Goal: Task Accomplishment & Management: Manage account settings

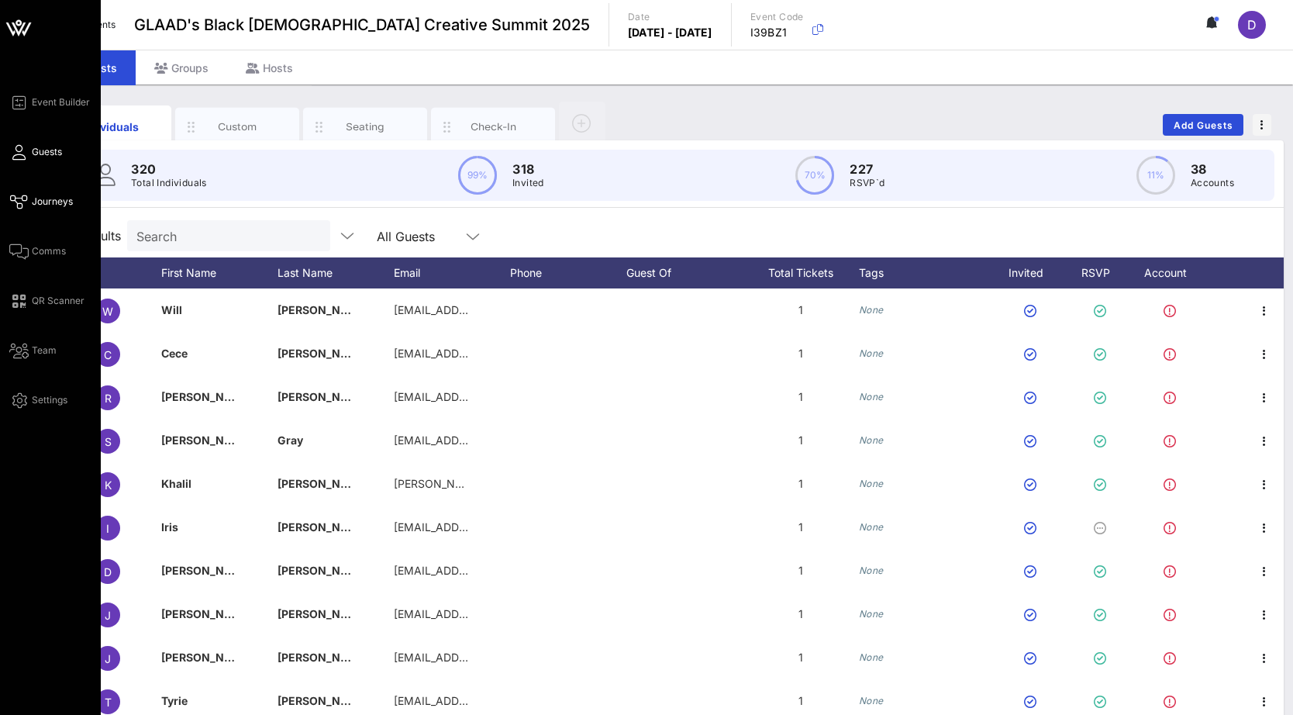
click at [50, 198] on span "Journeys" at bounding box center [52, 202] width 41 height 14
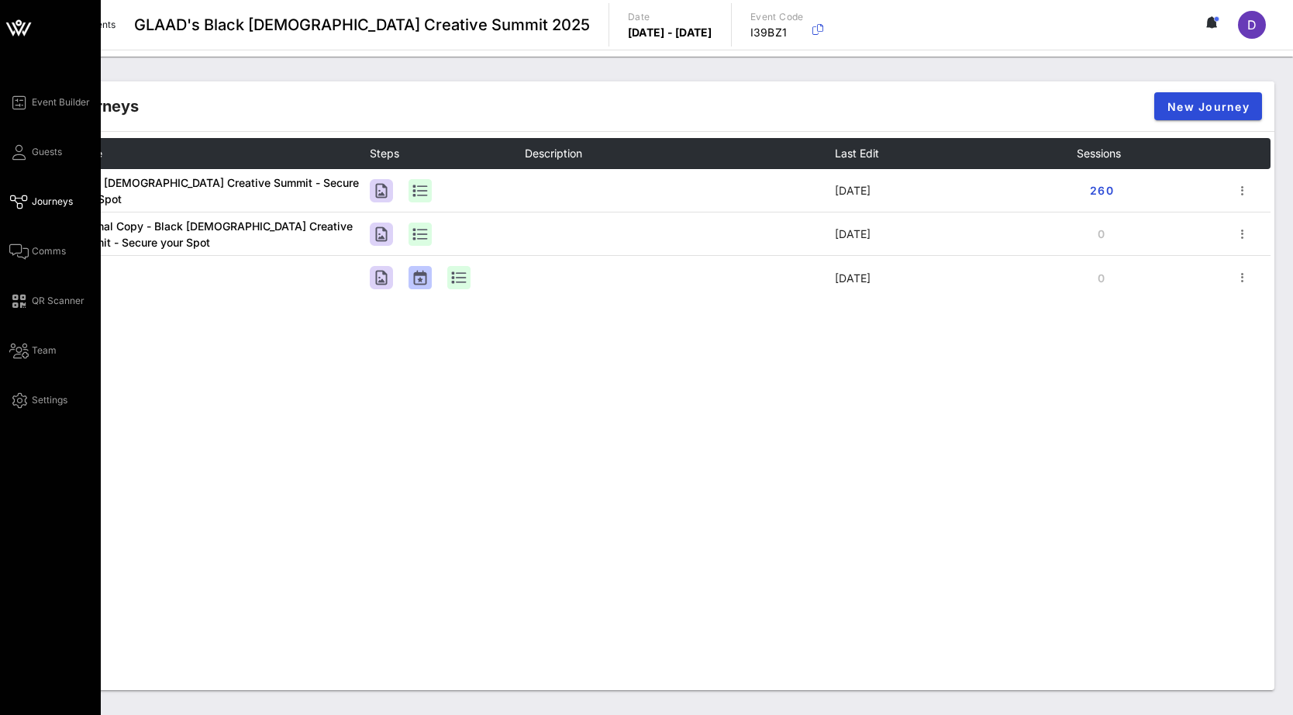
click at [22, 239] on div "Event Builder Guests Journeys Comms QR Scanner Team Settings" at bounding box center [54, 251] width 91 height 316
click at [29, 251] on link "Comms" at bounding box center [37, 251] width 57 height 19
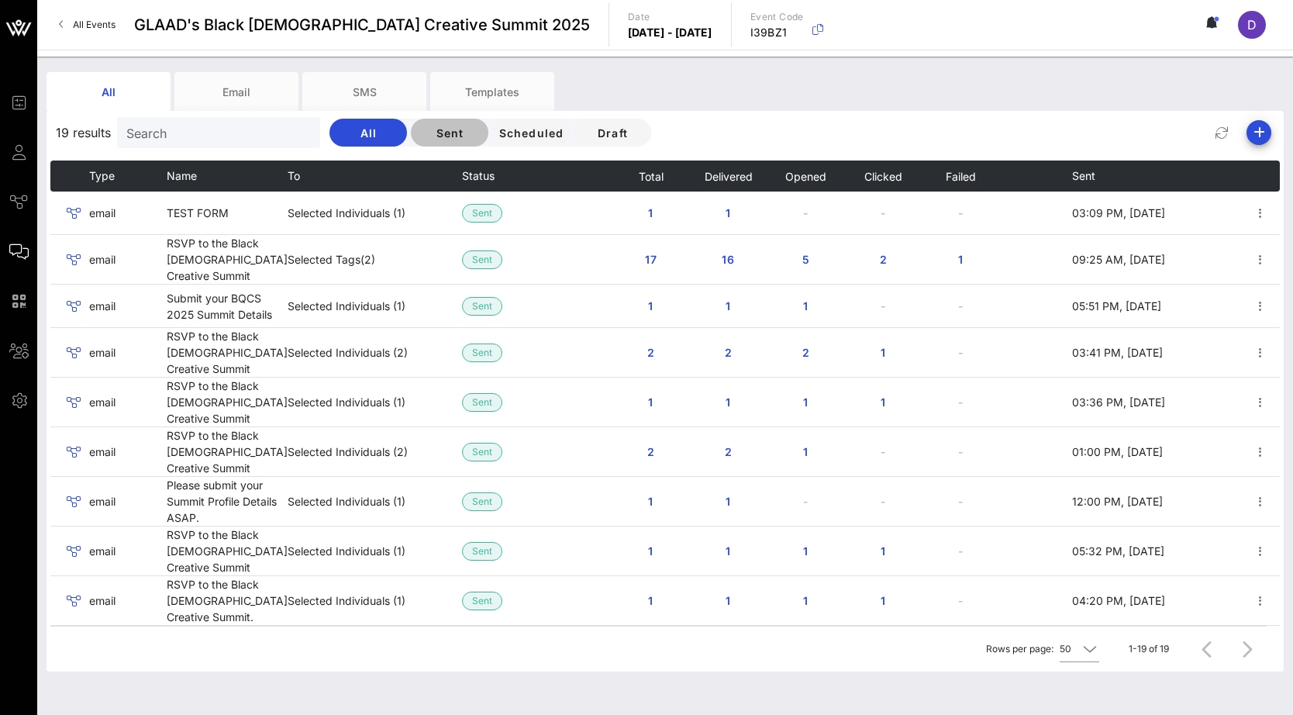
click at [423, 129] on span "Sent" at bounding box center [449, 132] width 53 height 13
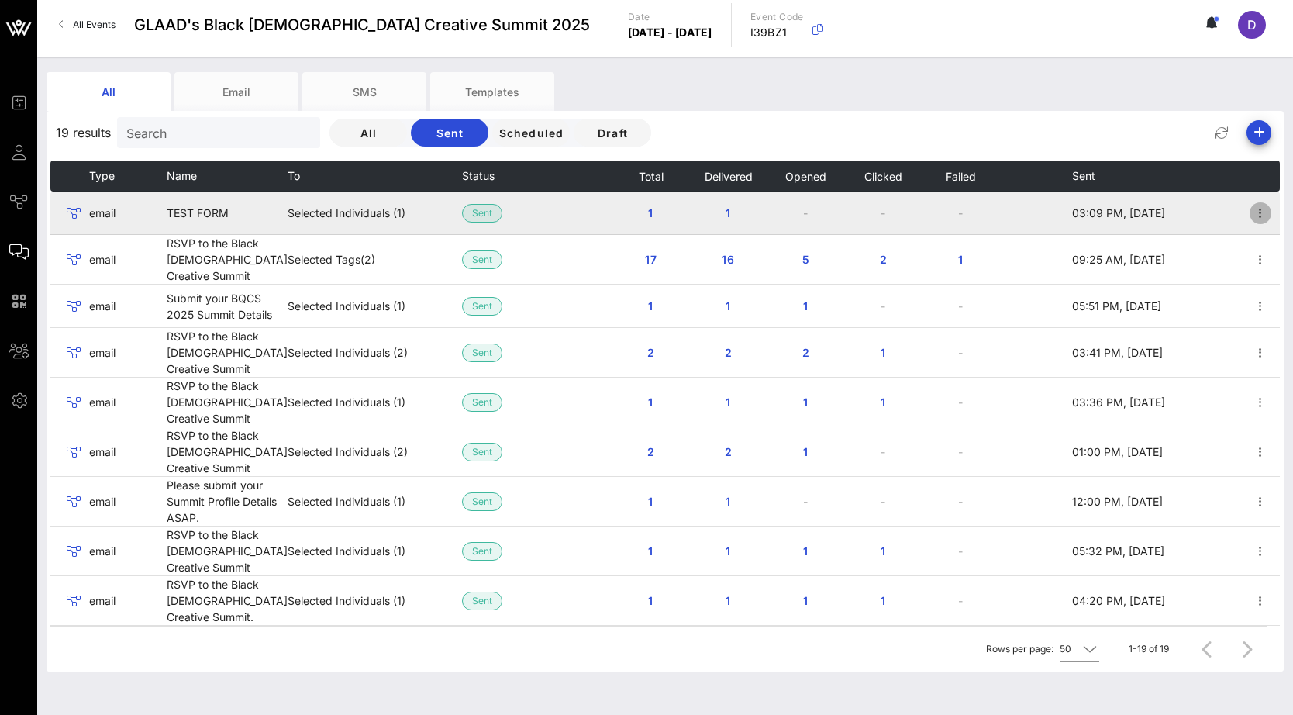
click at [1251, 208] on icon "button" at bounding box center [1260, 213] width 19 height 19
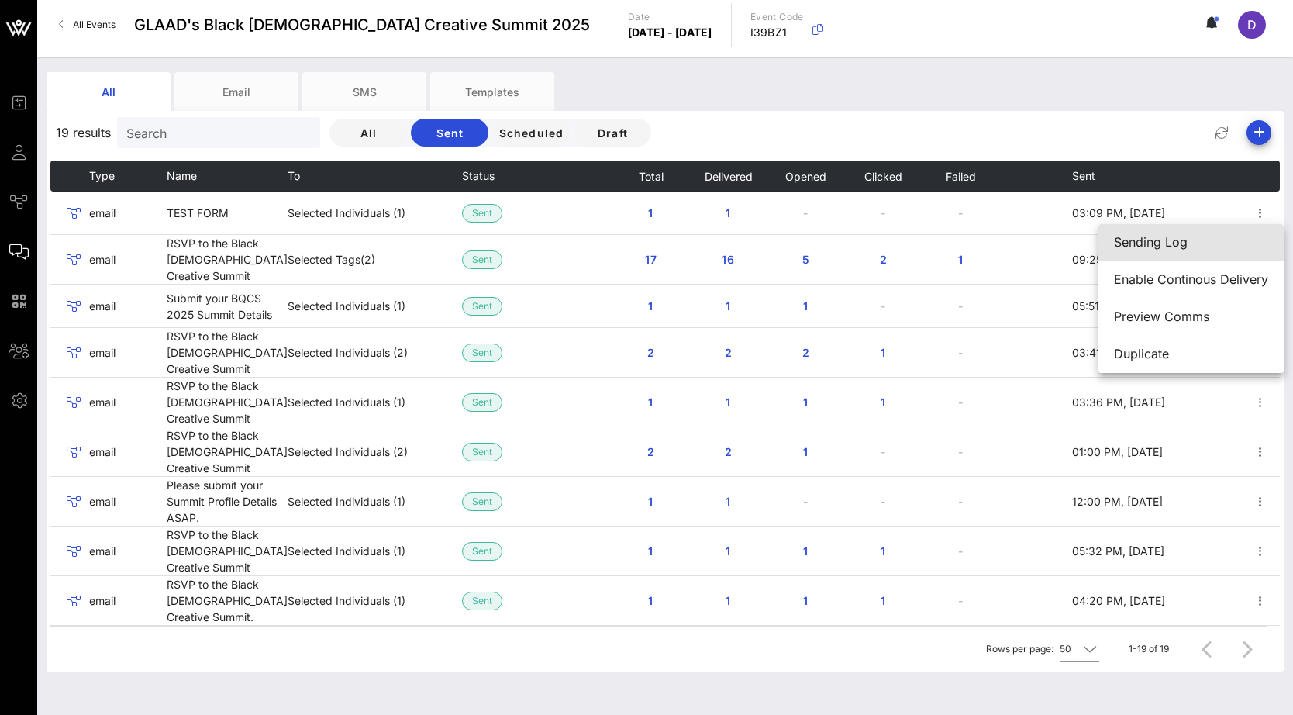
click at [1166, 253] on div "Sending Log" at bounding box center [1191, 242] width 154 height 33
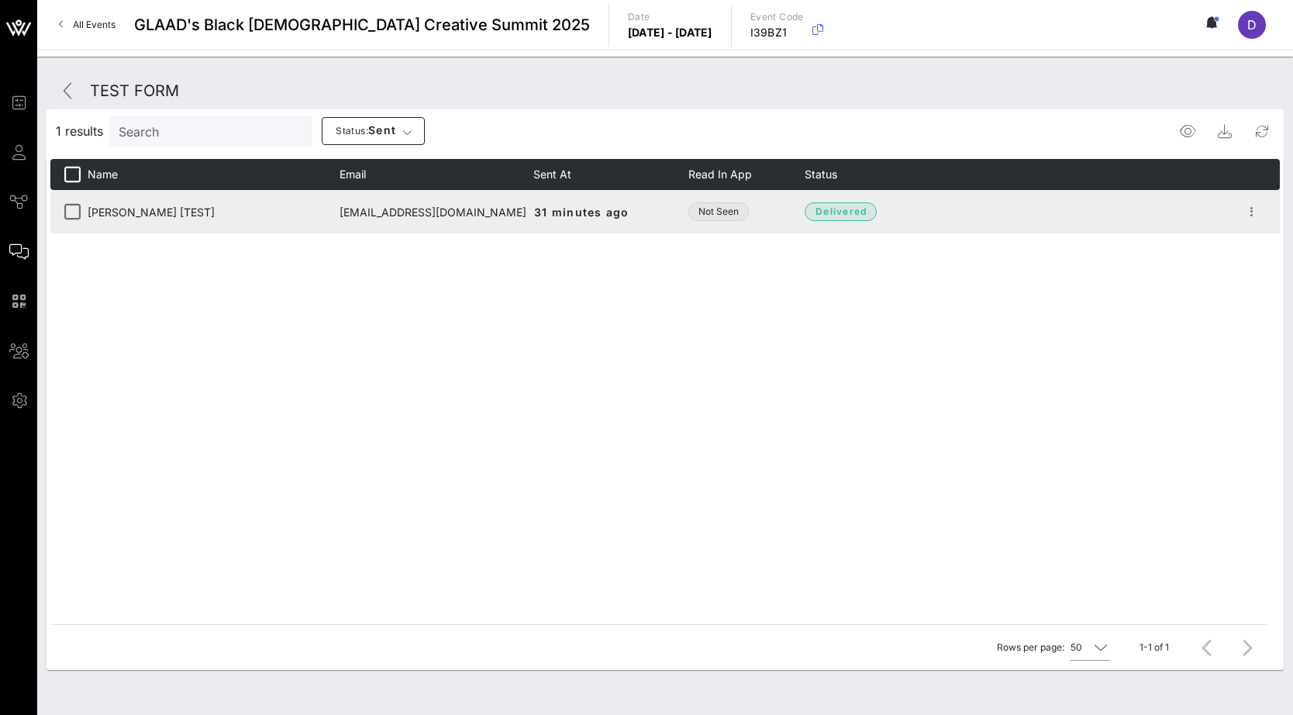
click at [719, 205] on span "Not Seen" at bounding box center [718, 212] width 40 height 16
click at [123, 204] on td "[PERSON_NAME] [TEST]" at bounding box center [214, 211] width 252 height 43
click at [1258, 212] on icon "button" at bounding box center [1251, 211] width 19 height 19
click at [1149, 227] on td "delivered" at bounding box center [1023, 211] width 436 height 43
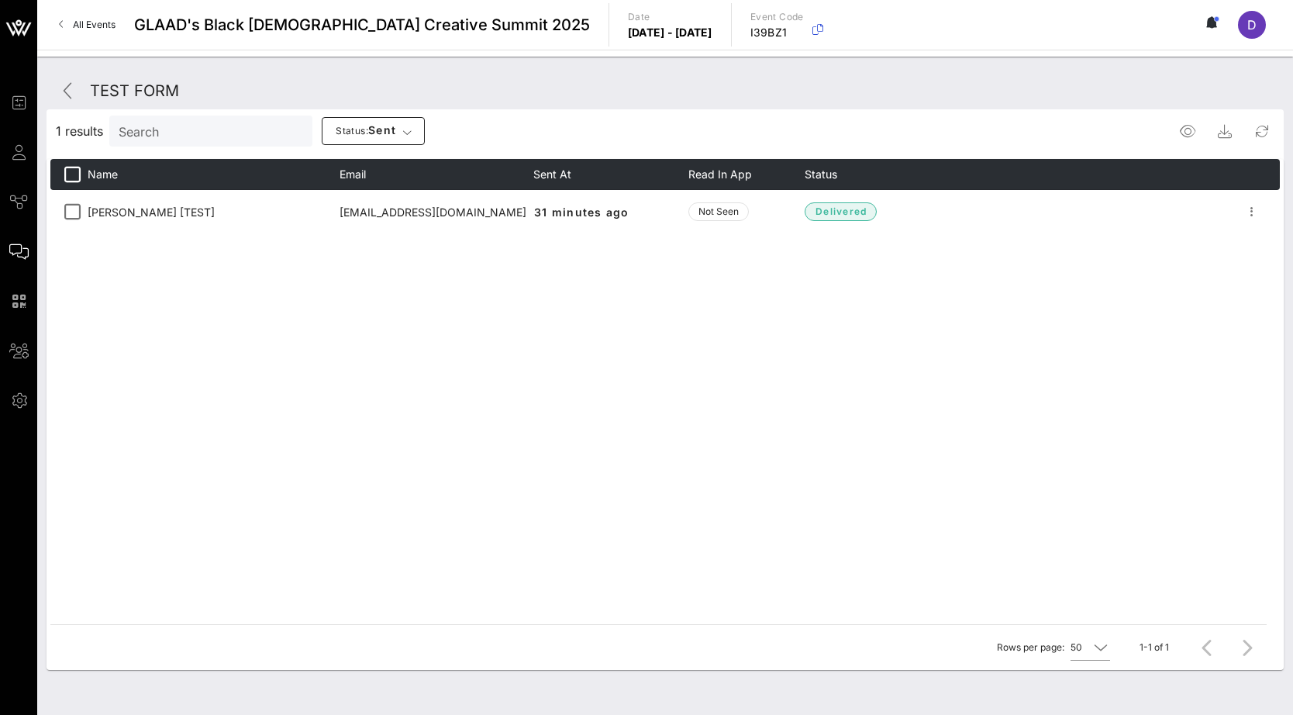
click at [42, 77] on div "TEST FORM 1 results Search Status: sent Name Email Sent At Read in App Status […" at bounding box center [665, 396] width 1256 height 678
click at [64, 95] on icon at bounding box center [68, 90] width 19 height 19
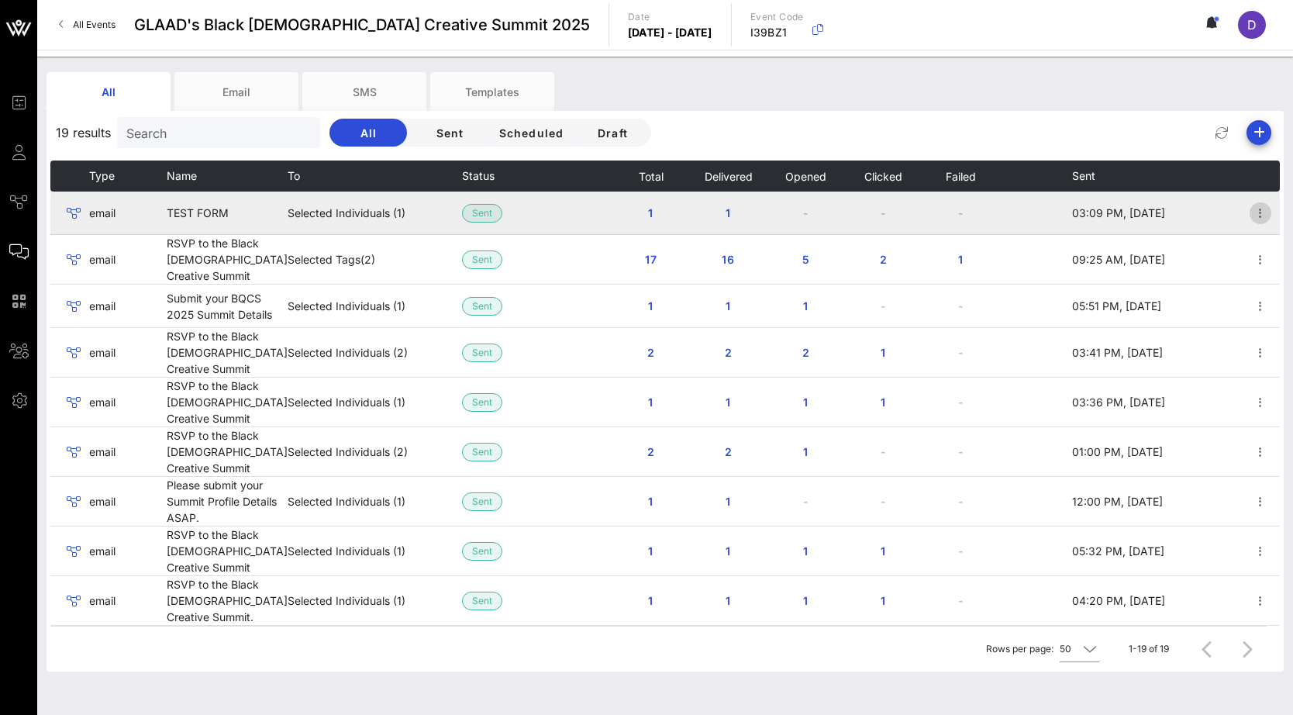
click at [1254, 212] on icon "button" at bounding box center [1260, 213] width 19 height 19
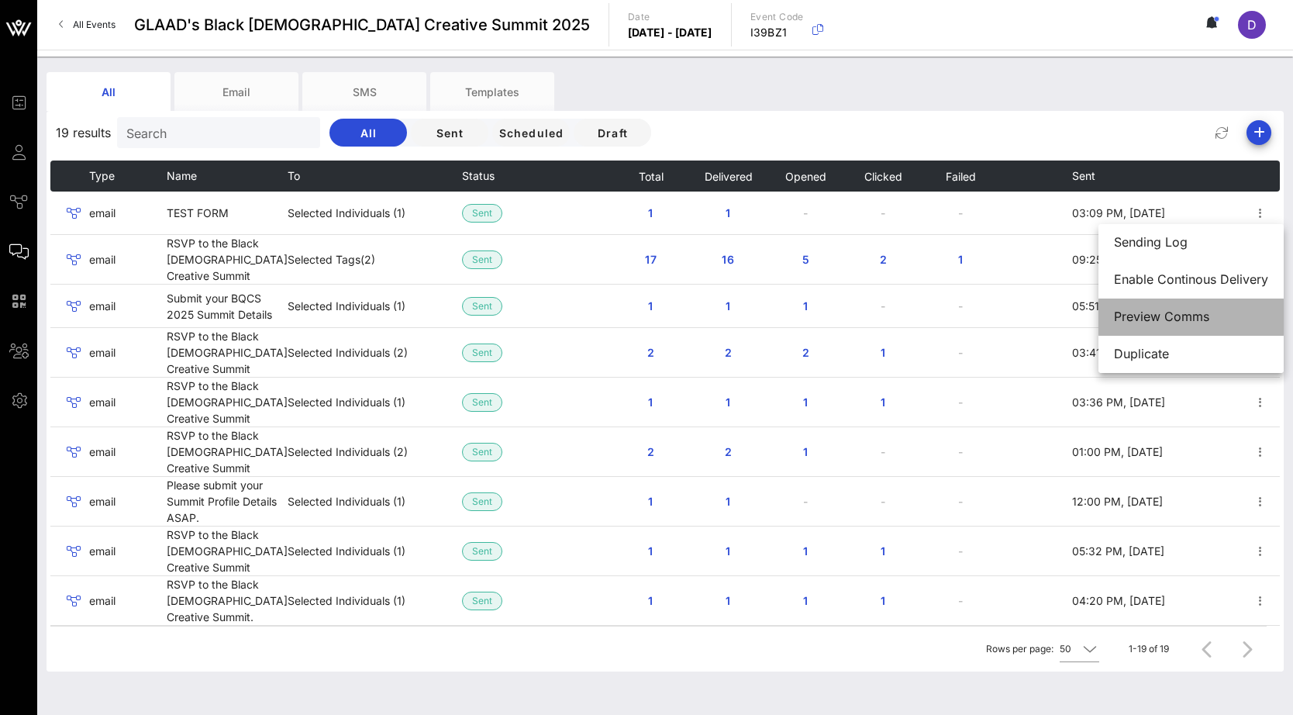
click at [1187, 316] on div "Preview Comms" at bounding box center [1191, 316] width 154 height 15
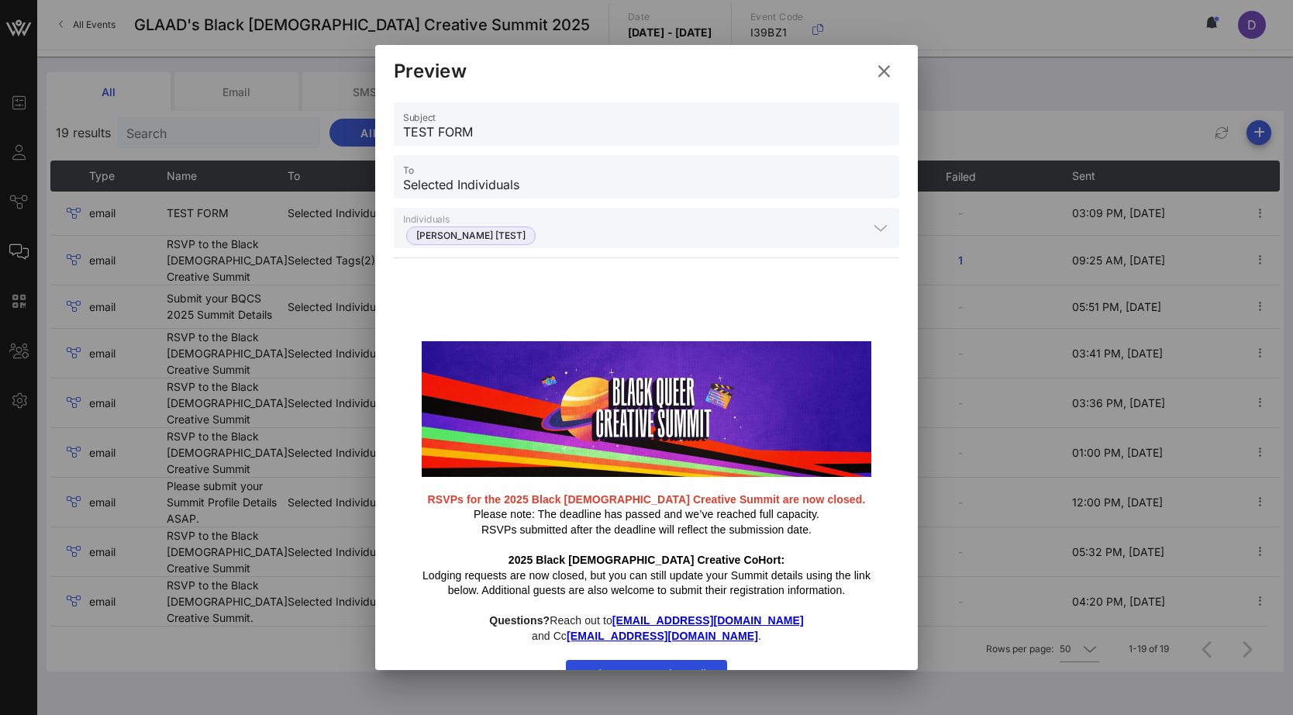
scroll to position [26, 0]
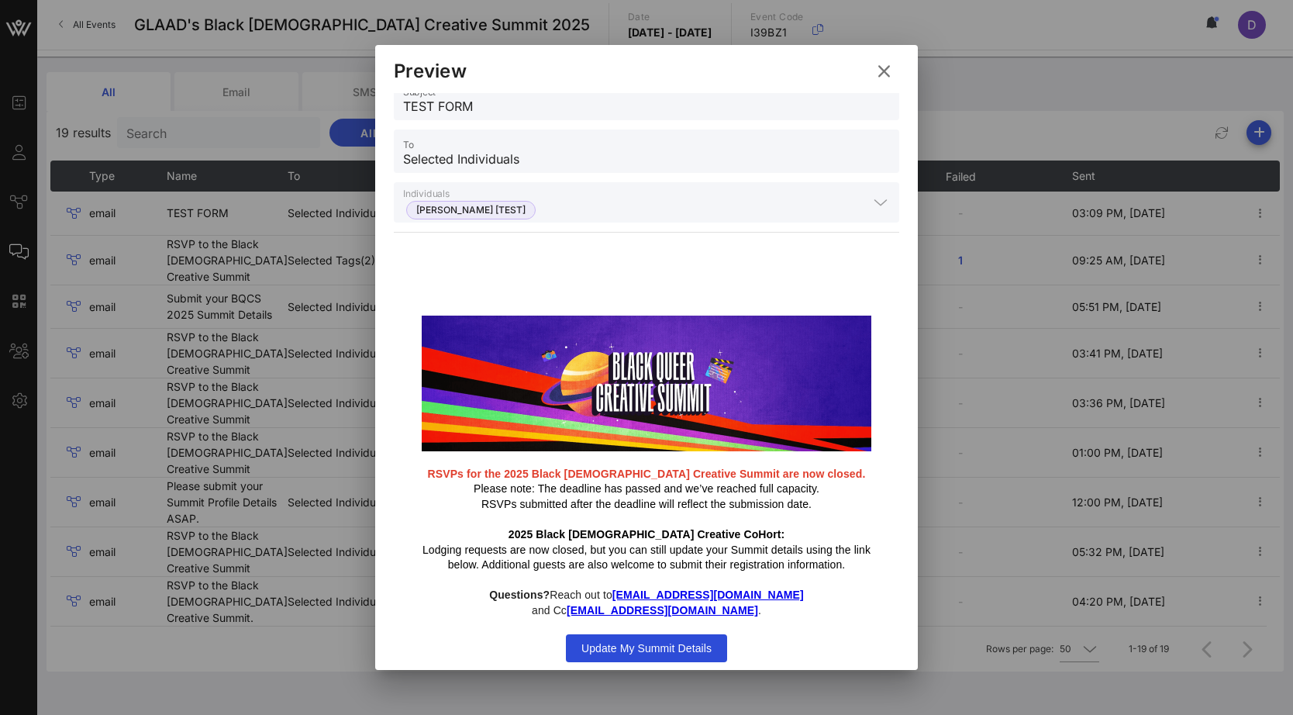
click at [882, 74] on icon at bounding box center [884, 70] width 22 height 19
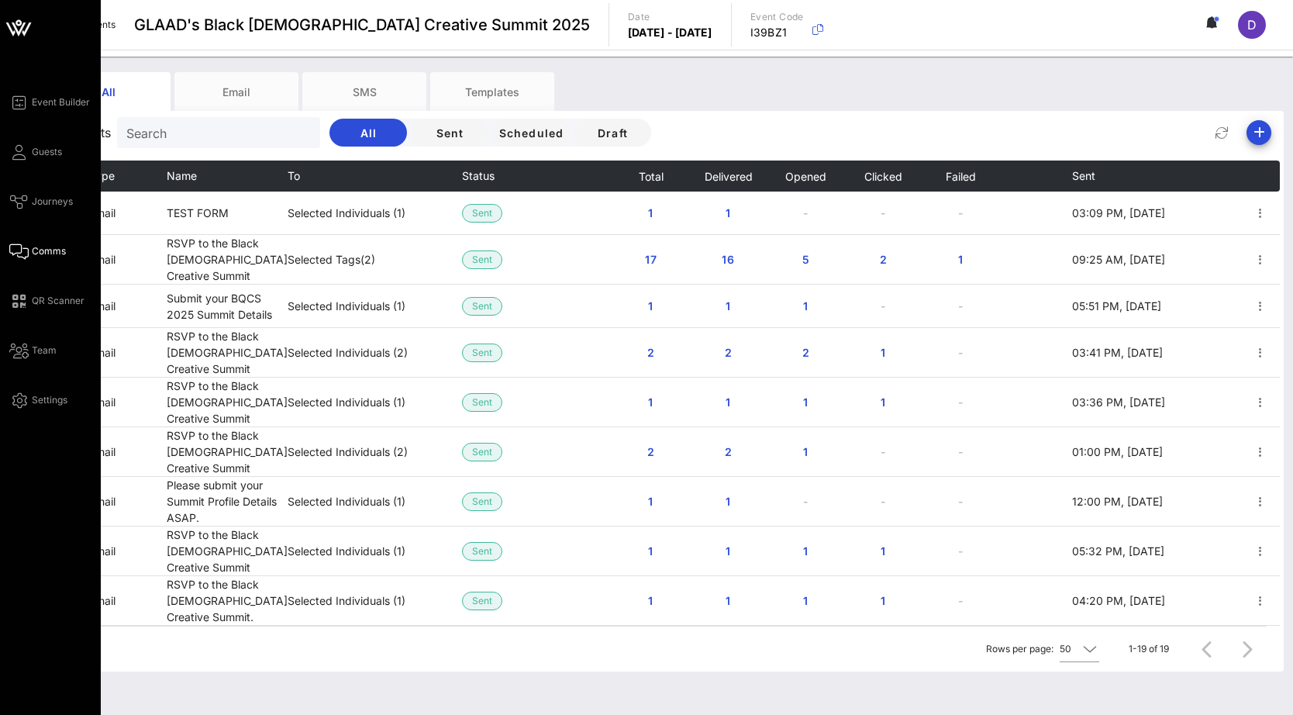
click at [16, 163] on div "Event Builder Guests Journeys Comms QR Scanner Team Settings" at bounding box center [54, 251] width 91 height 316
click at [25, 151] on icon at bounding box center [18, 152] width 19 height 2
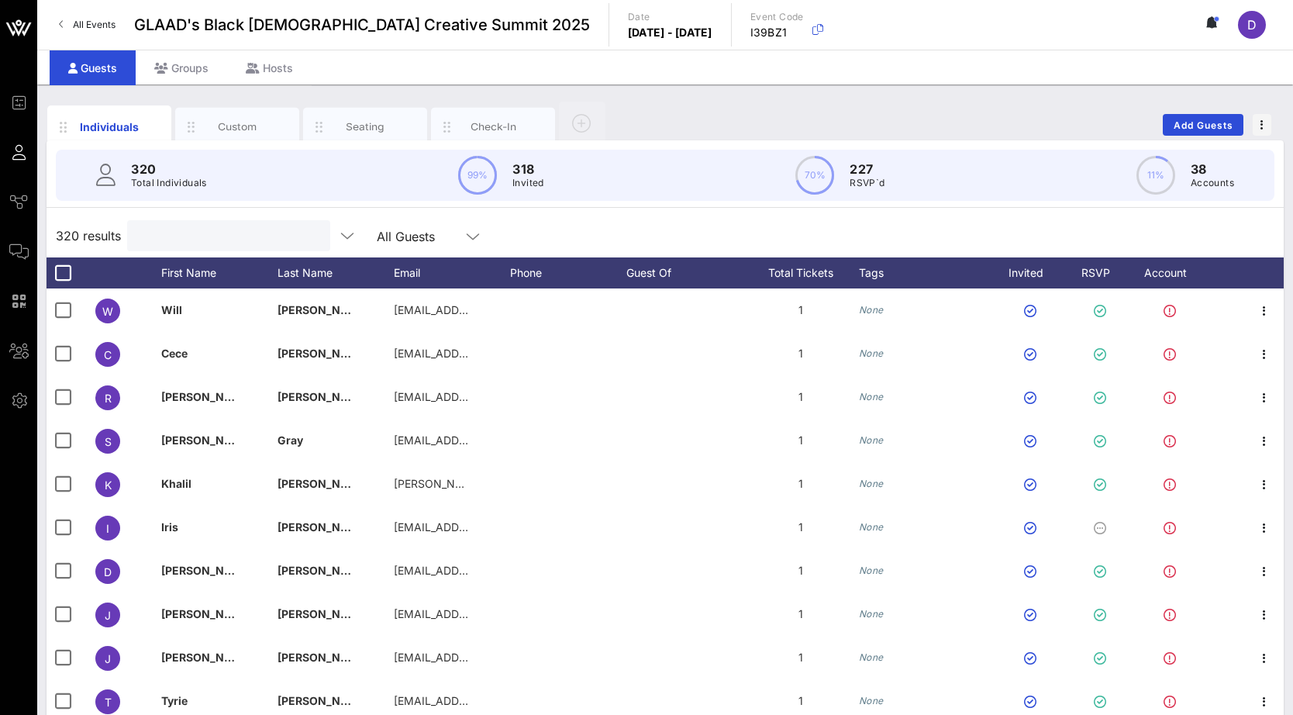
click at [173, 236] on input "text" at bounding box center [226, 236] width 181 height 20
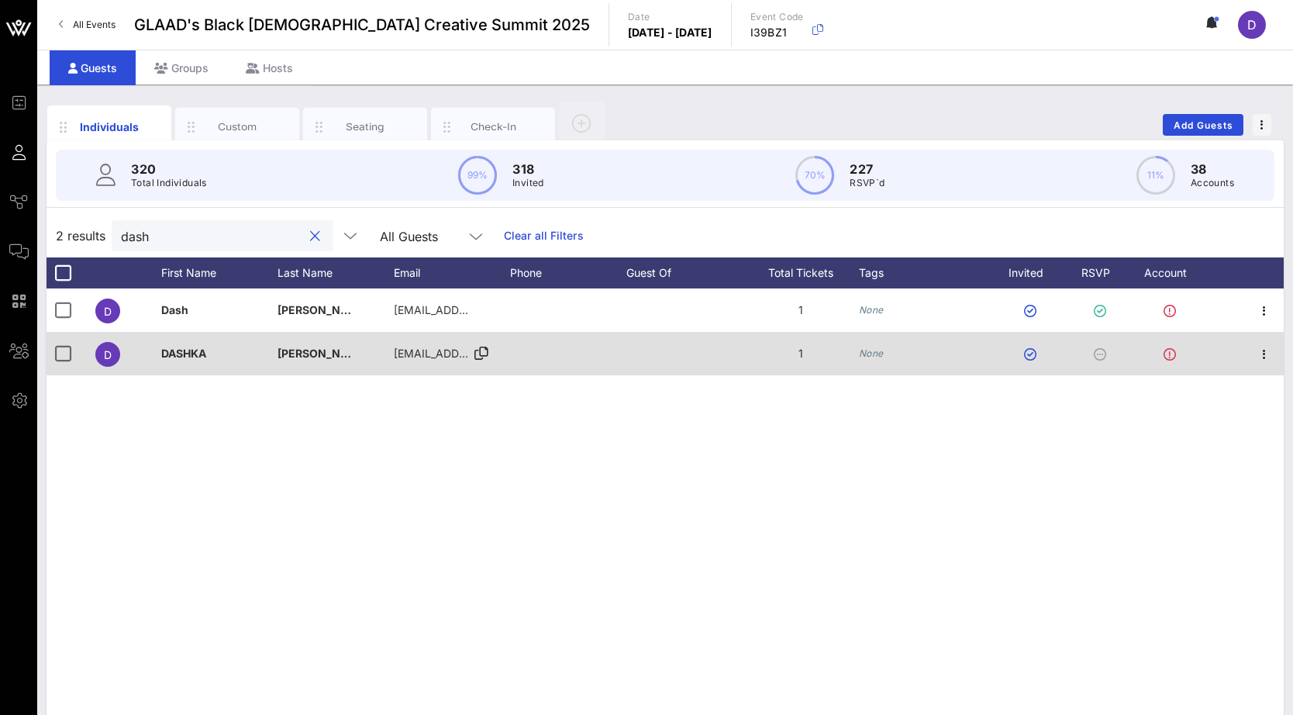
type input "dash"
click at [424, 352] on span "[EMAIL_ADDRESS][DOMAIN_NAME]" at bounding box center [487, 352] width 187 height 13
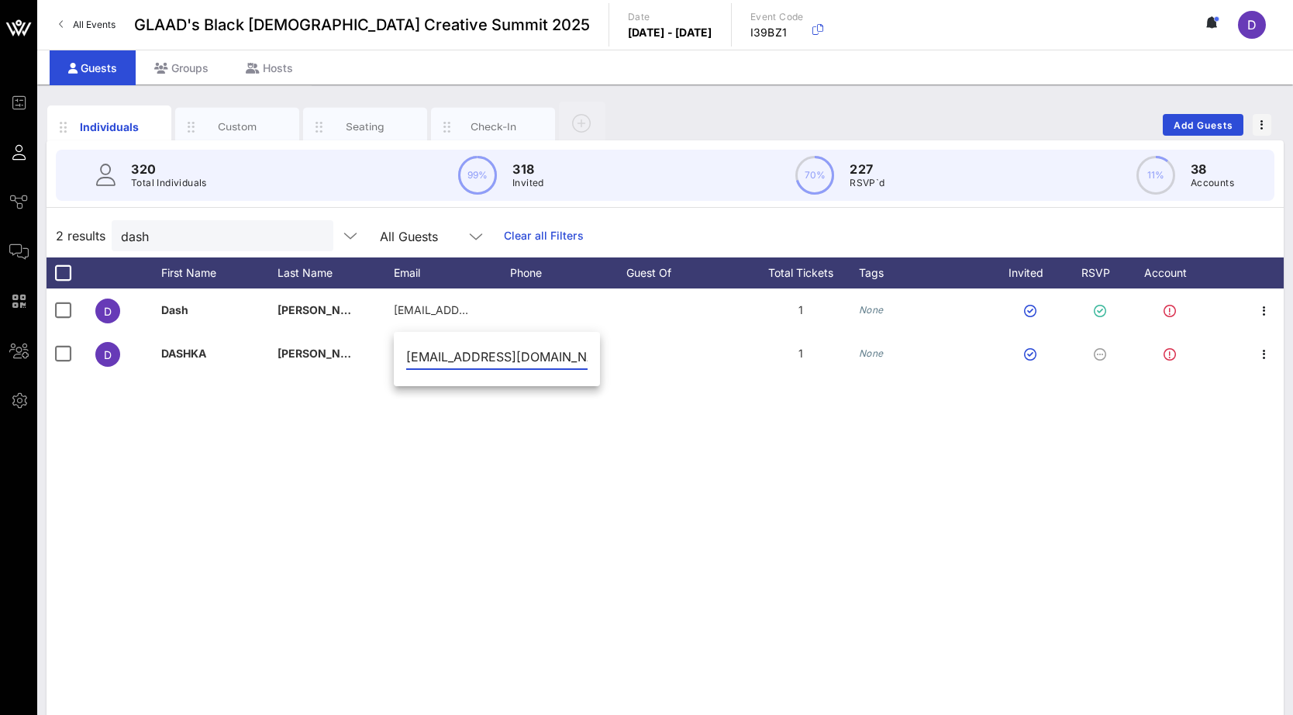
click at [474, 360] on input "[EMAIL_ADDRESS][DOMAIN_NAME]" at bounding box center [496, 356] width 181 height 25
drag, startPoint x: 474, startPoint y: 360, endPoint x: 536, endPoint y: 358, distance: 62.0
click at [536, 358] on input "[EMAIL_ADDRESS][DOMAIN_NAME]" at bounding box center [496, 356] width 181 height 25
type input "[EMAIL_ADDRESS][DOMAIN_NAME]"
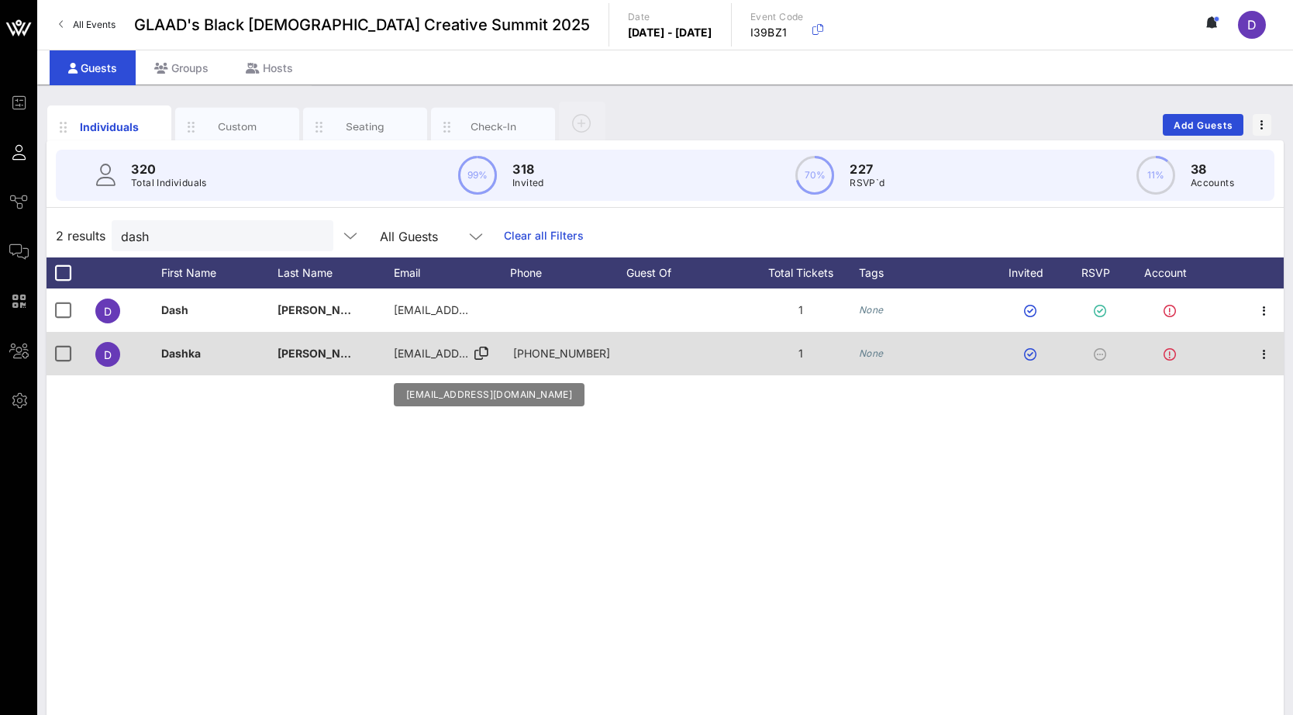
click at [431, 352] on span "[EMAIL_ADDRESS][DOMAIN_NAME]" at bounding box center [487, 352] width 187 height 13
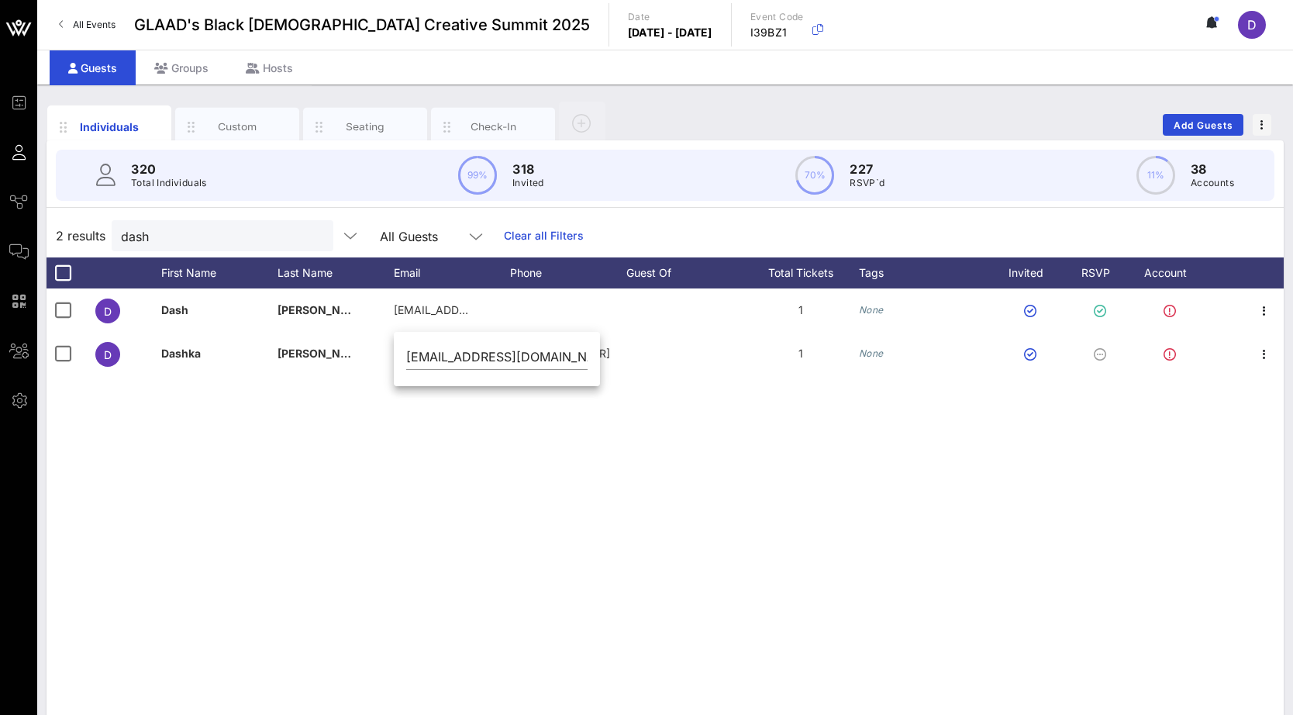
click at [406, 458] on div "D [PERSON_NAME] [EMAIL_ADDRESS][DOMAIN_NAME] 1 None D Dashka Gabriel [EMAIL_ADD…" at bounding box center [665, 520] width 1237 height 465
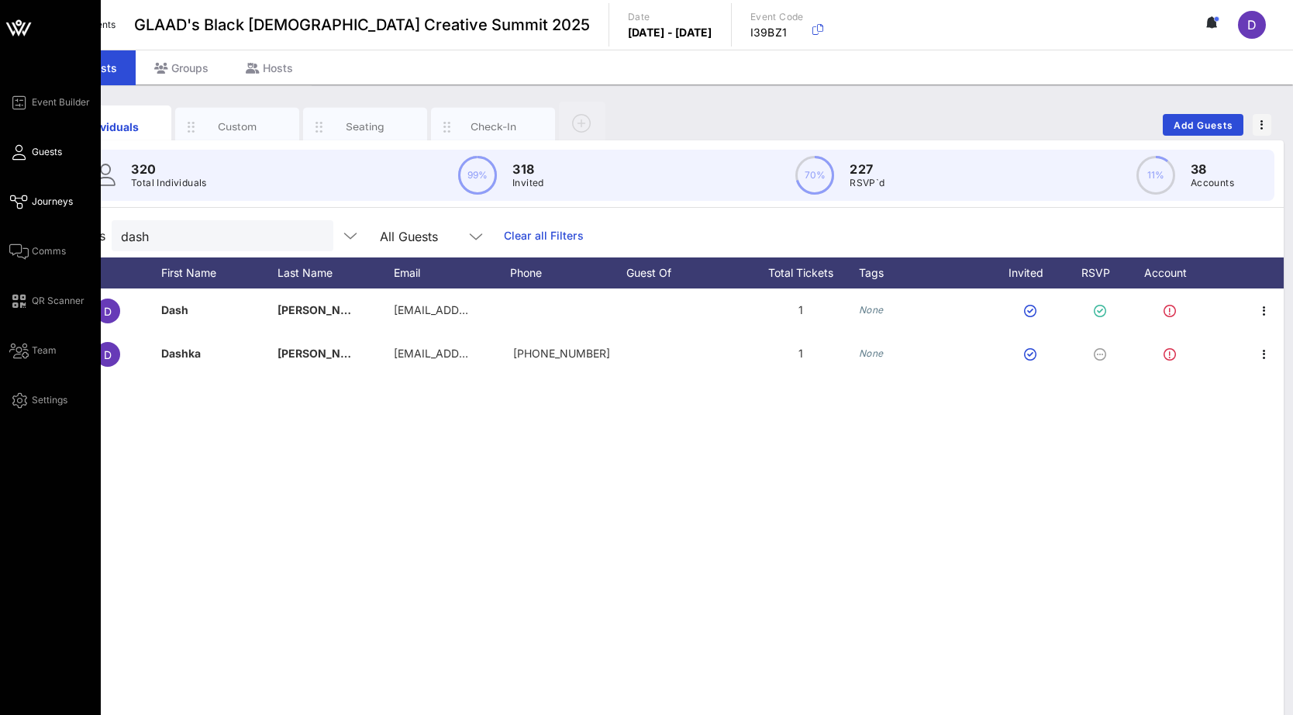
click at [26, 201] on icon at bounding box center [18, 202] width 19 height 2
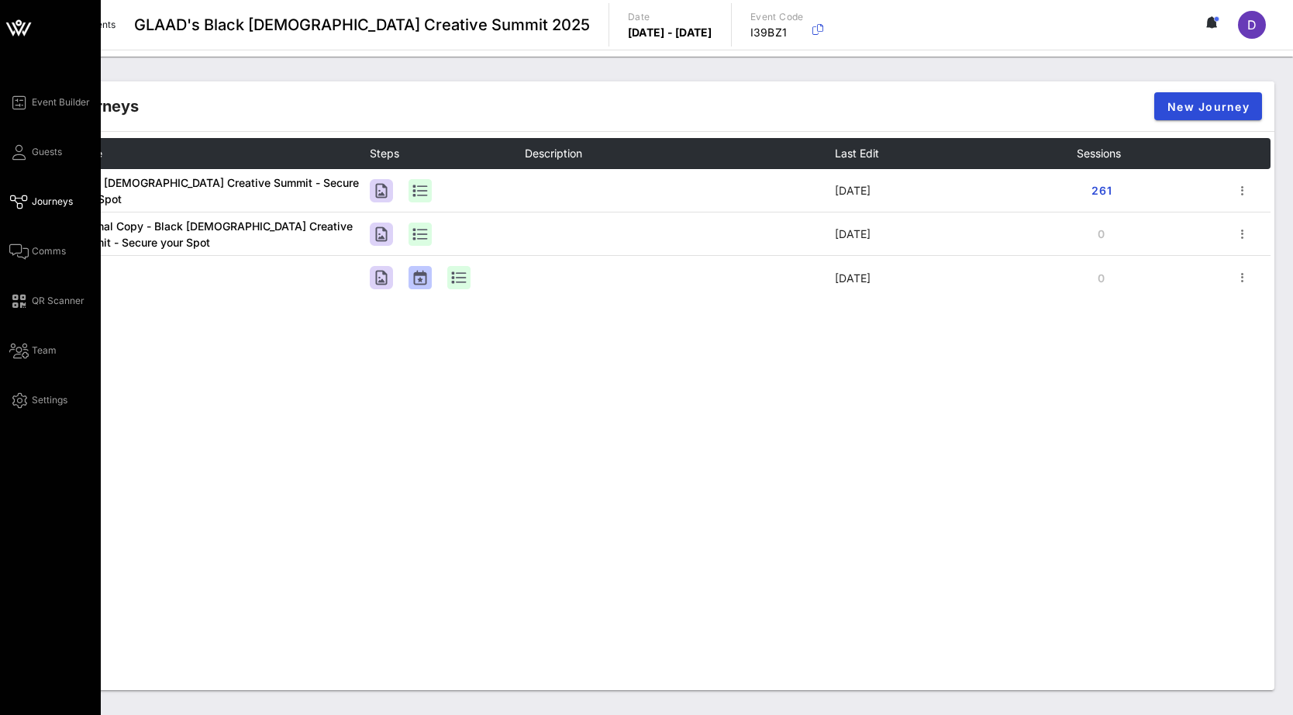
click at [21, 268] on div "Event Builder Guests Journeys Comms QR Scanner Team Settings" at bounding box center [54, 251] width 91 height 316
click at [22, 260] on div "Event Builder Guests Journeys Comms QR Scanner Team Settings" at bounding box center [54, 251] width 91 height 316
click at [27, 253] on icon at bounding box center [18, 251] width 19 height 2
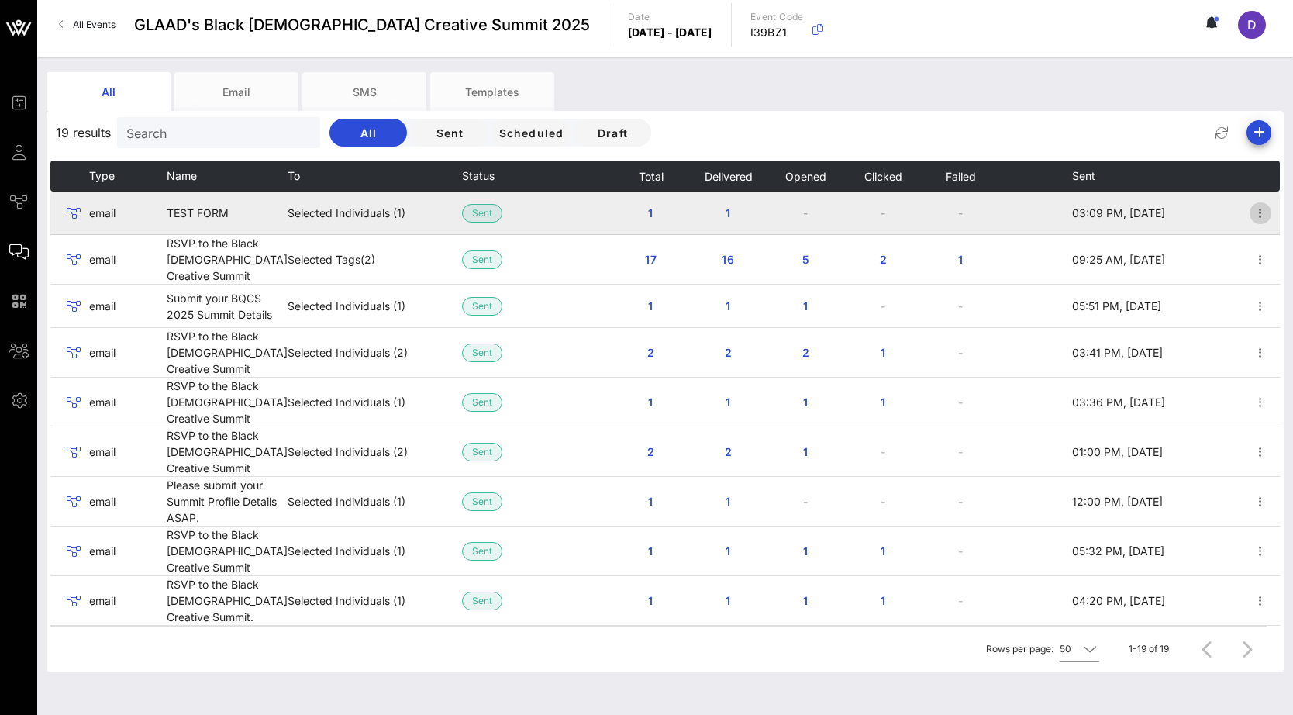
click at [1251, 210] on icon "button" at bounding box center [1260, 213] width 19 height 19
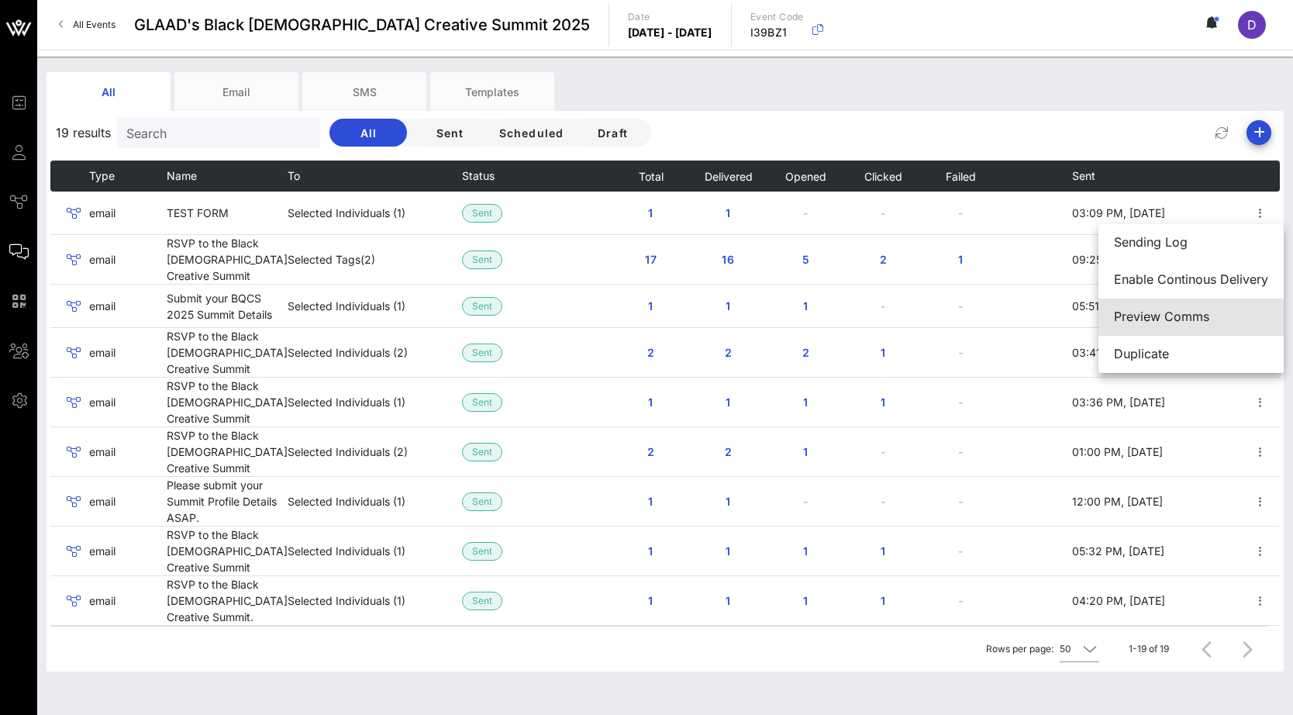
click at [1197, 315] on div "Preview Comms" at bounding box center [1191, 316] width 154 height 15
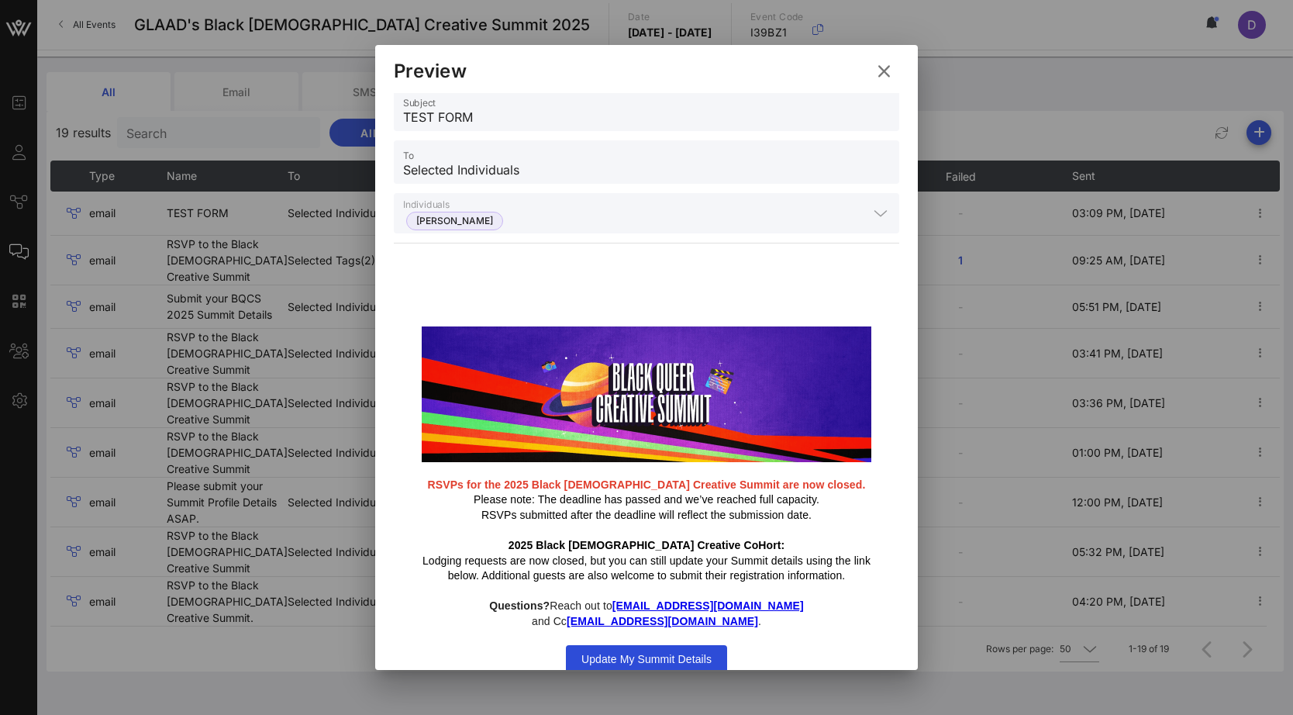
scroll to position [26, 0]
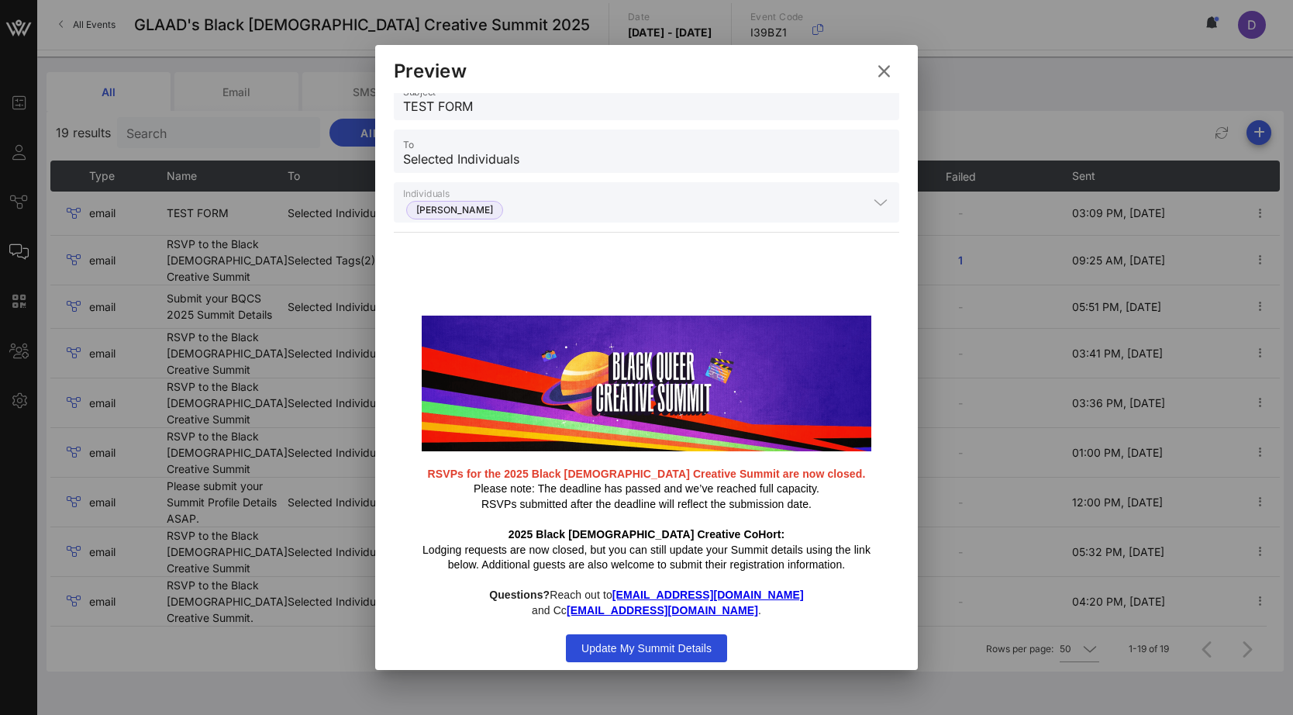
click at [884, 72] on icon at bounding box center [884, 70] width 22 height 19
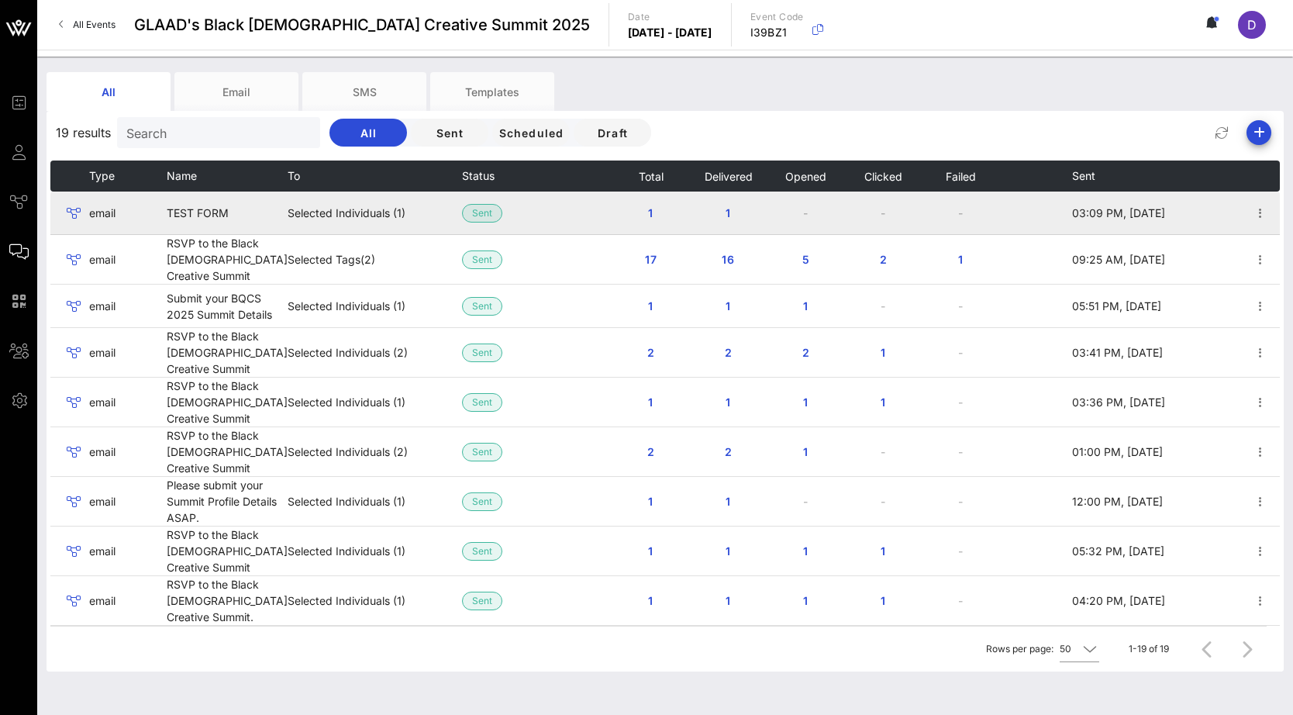
click at [1248, 199] on td at bounding box center [1260, 212] width 39 height 43
click at [1251, 208] on icon "button" at bounding box center [1260, 213] width 19 height 19
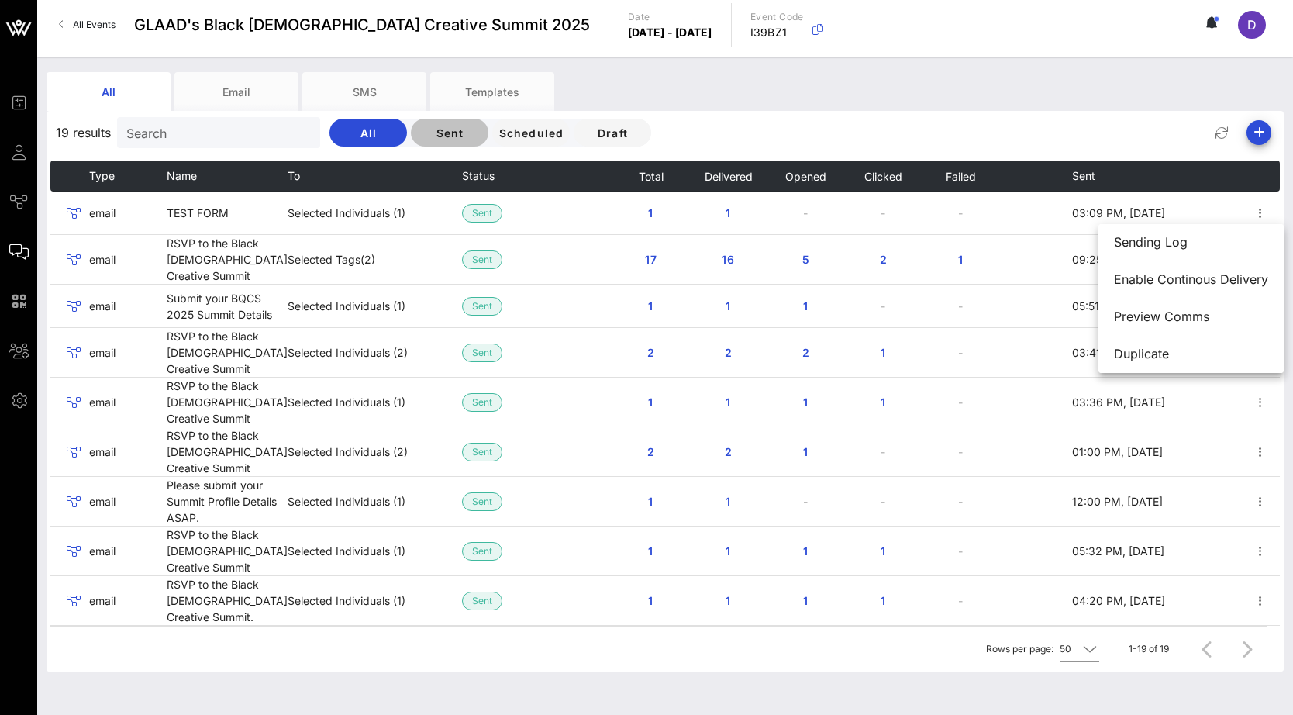
click at [423, 131] on span "Sent" at bounding box center [449, 132] width 53 height 13
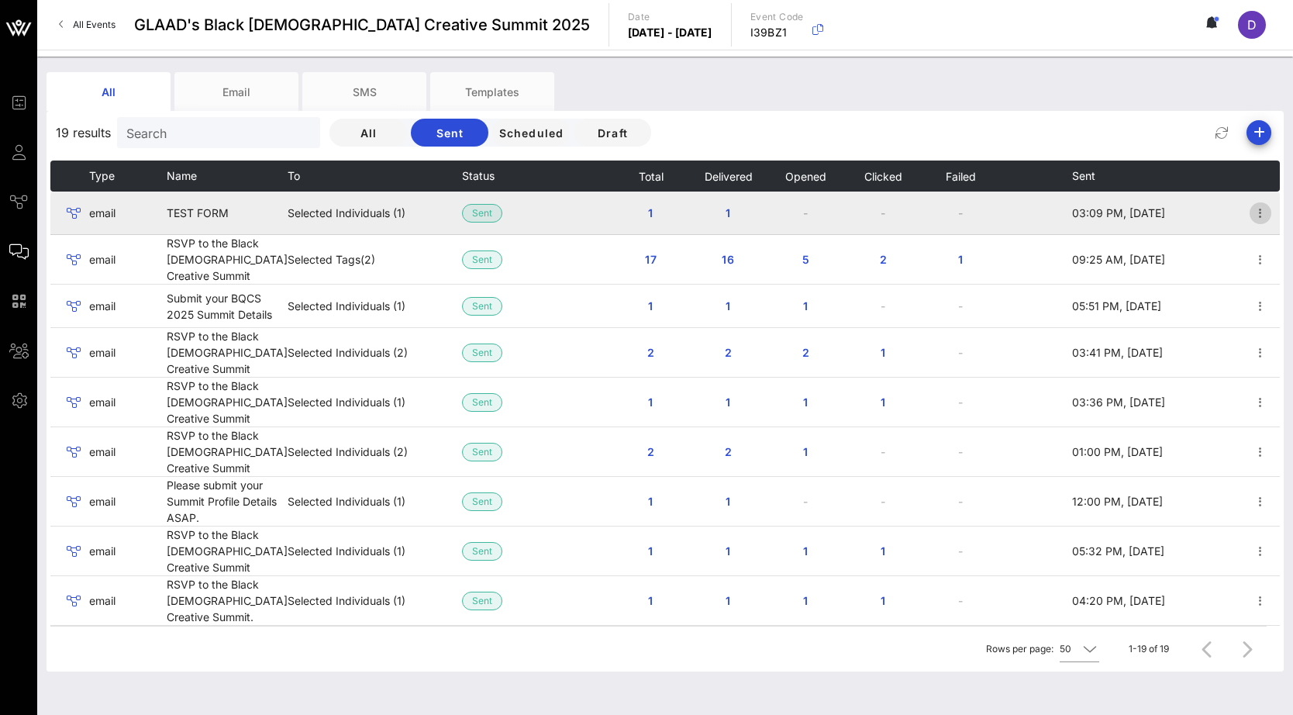
click at [1253, 217] on icon "button" at bounding box center [1260, 213] width 19 height 19
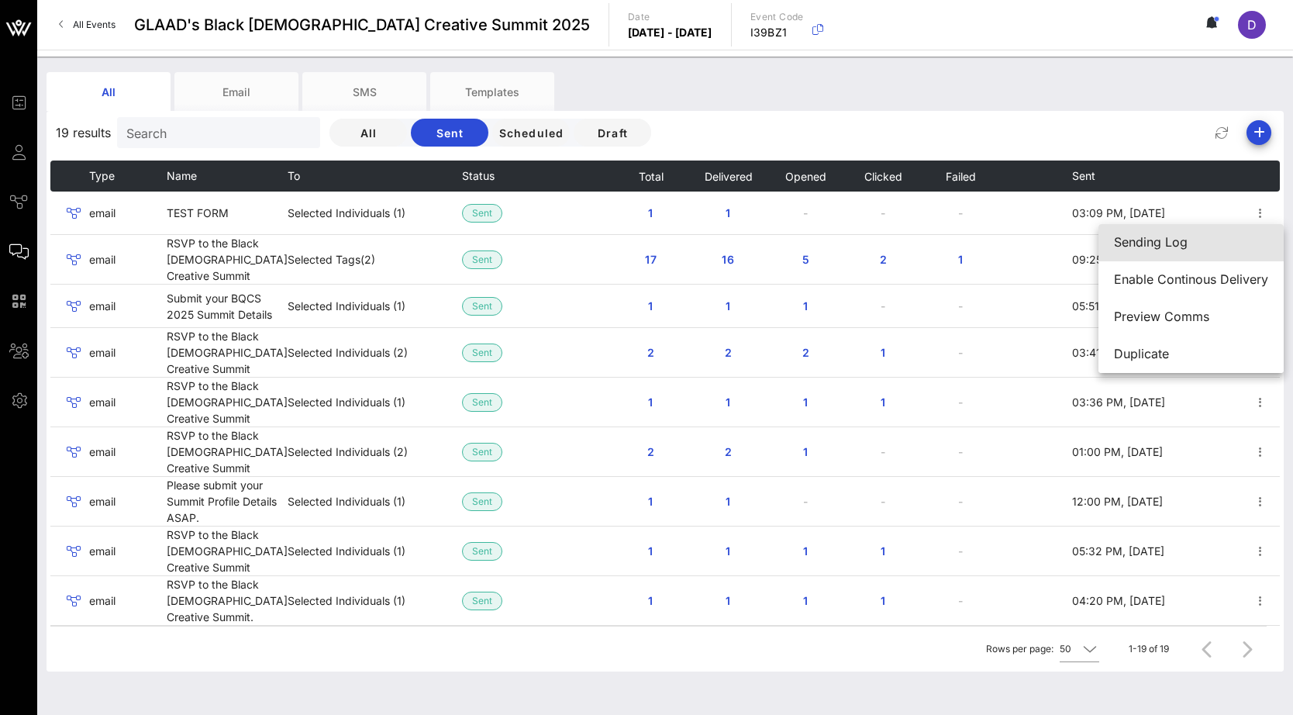
click at [1139, 239] on div "Sending Log" at bounding box center [1191, 242] width 154 height 15
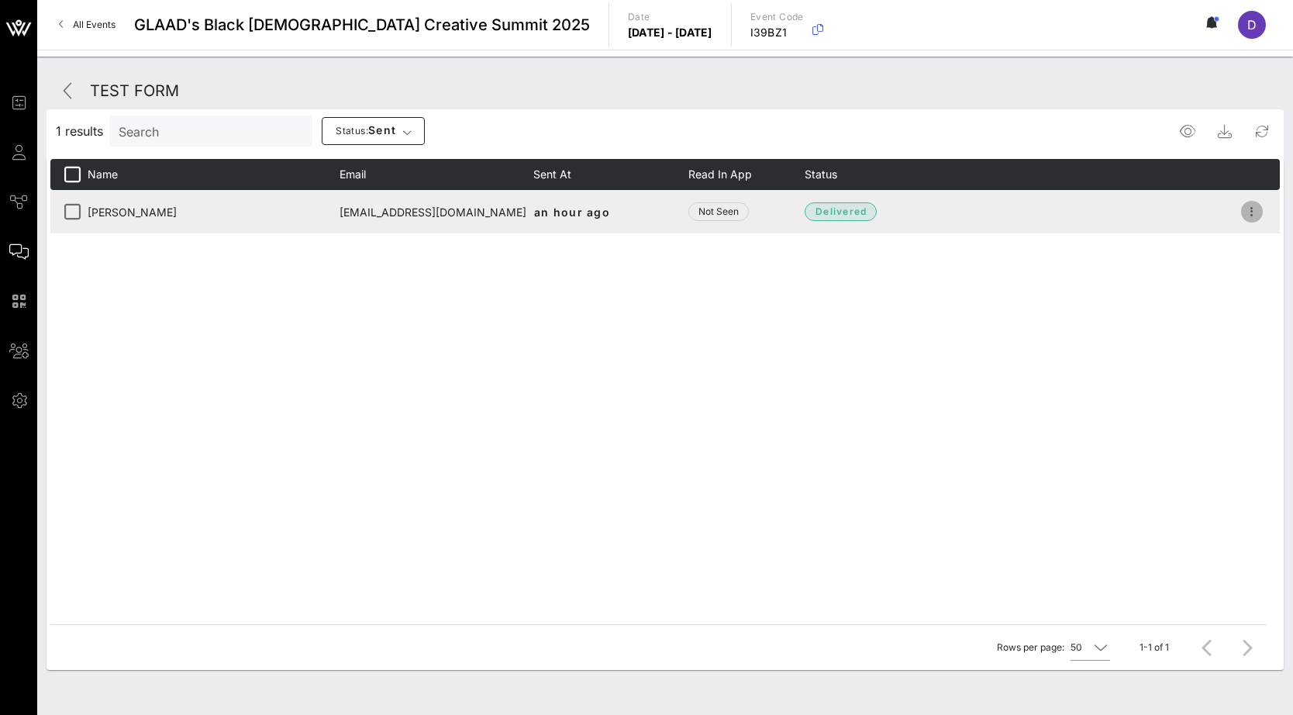
click at [1256, 216] on icon "button" at bounding box center [1251, 211] width 19 height 19
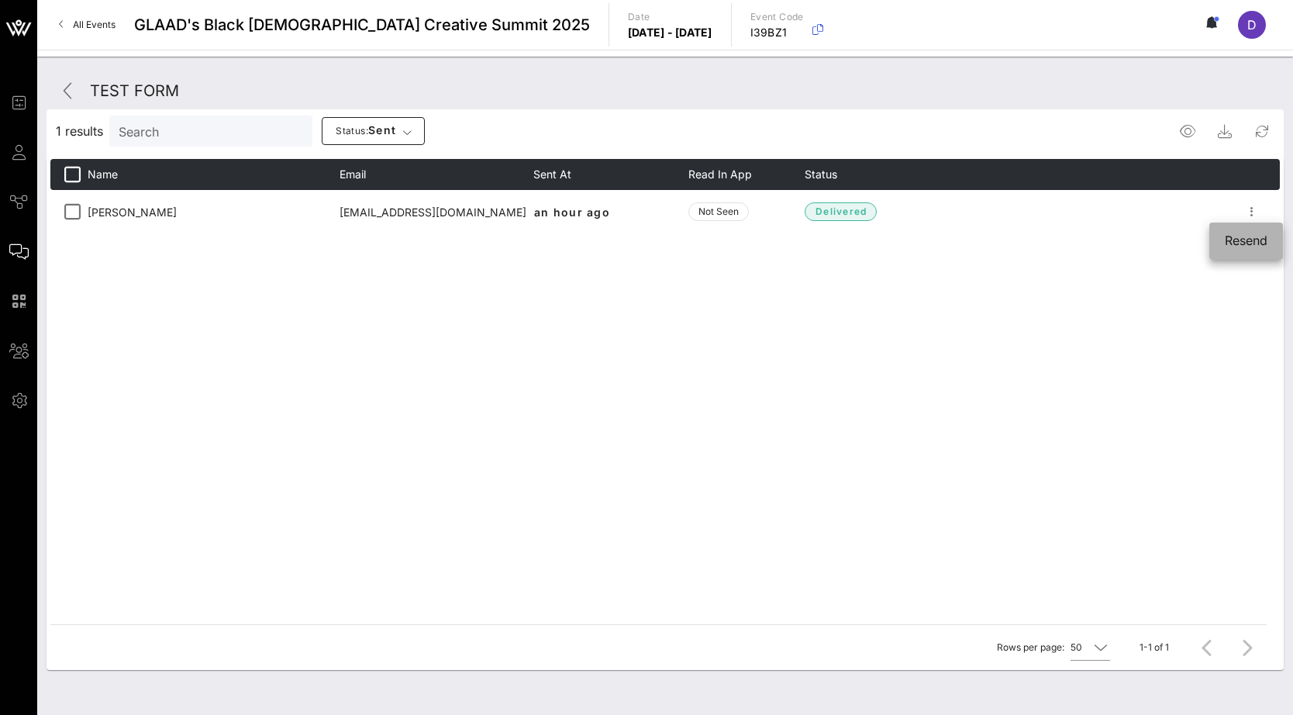
click at [1253, 231] on div "Resend" at bounding box center [1246, 240] width 43 height 33
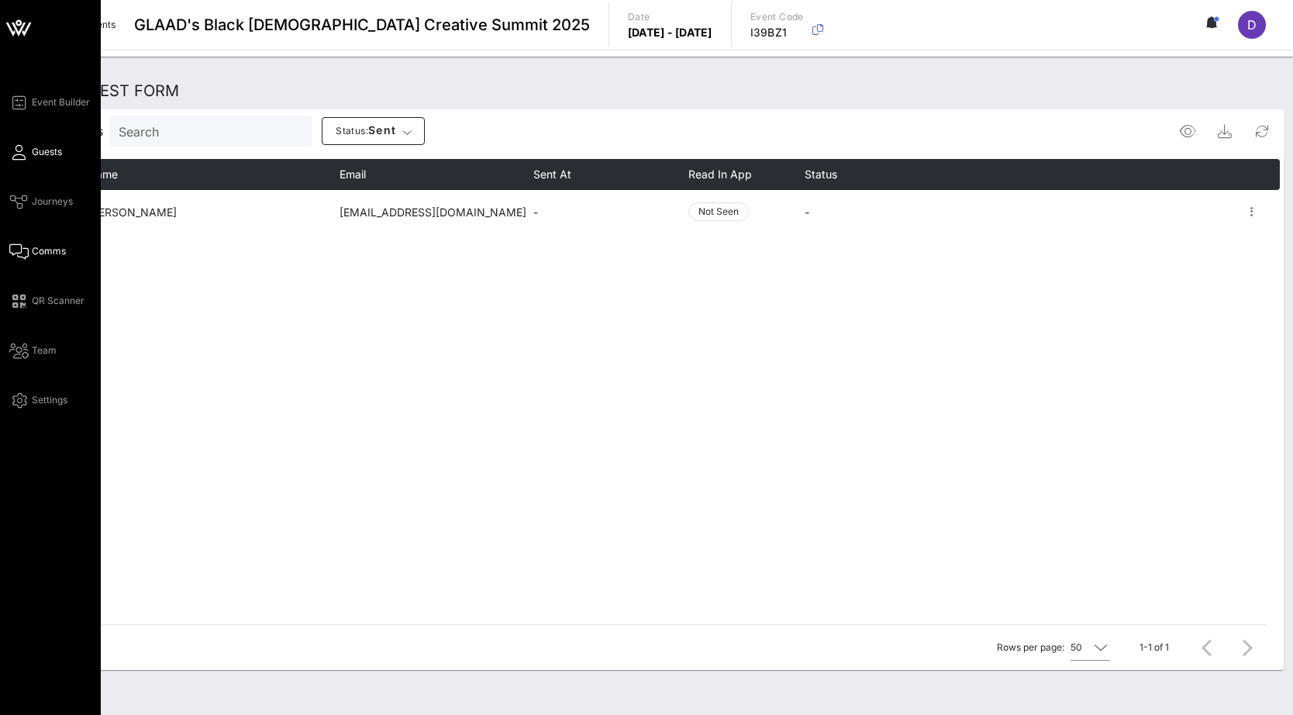
click at [19, 153] on icon at bounding box center [18, 152] width 19 height 2
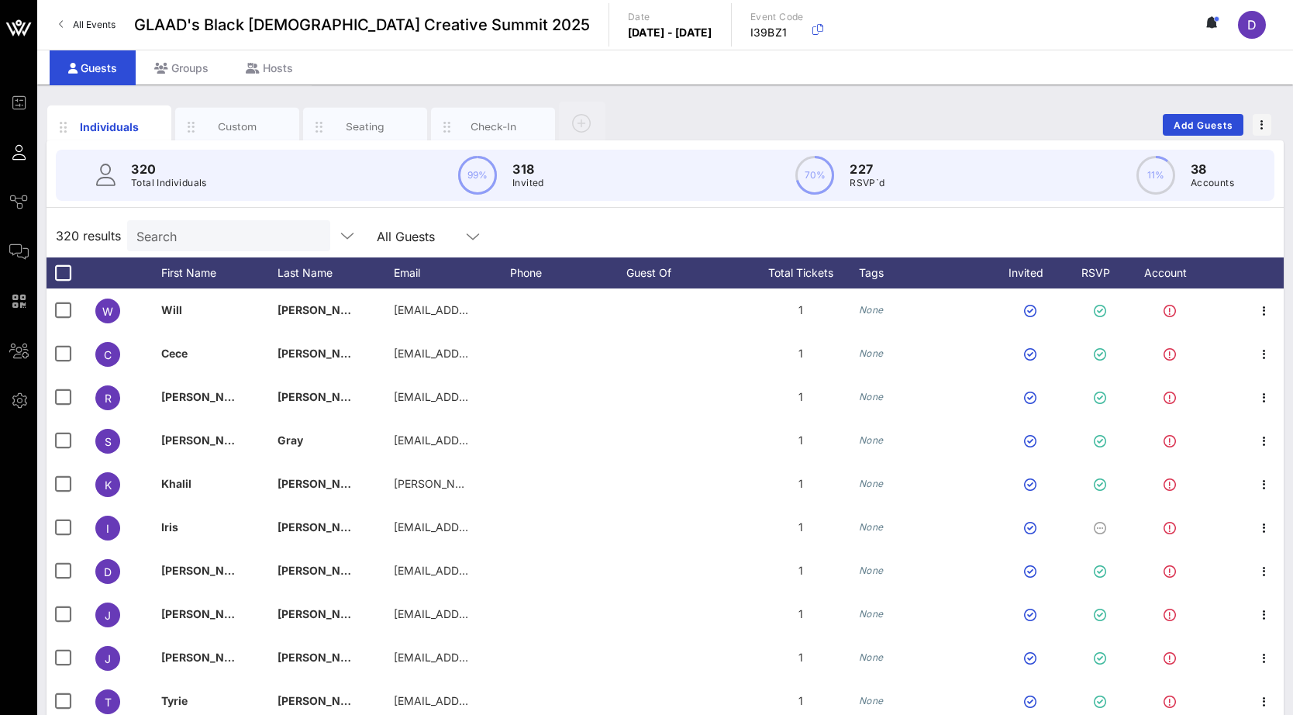
click at [167, 221] on div "Search" at bounding box center [226, 235] width 181 height 31
paste input "[EMAIL_ADDRESS][DOMAIN_NAME]"
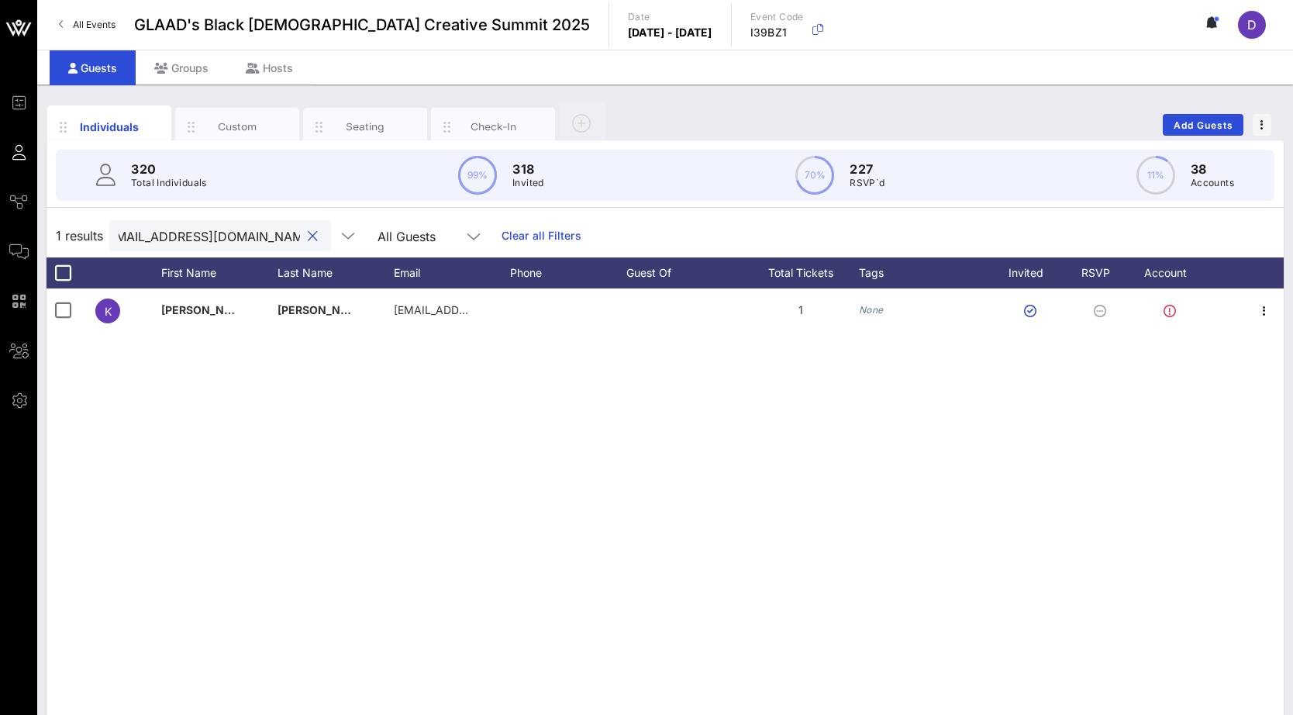
type input "[EMAIL_ADDRESS][DOMAIN_NAME]"
click at [683, 408] on div "K [PERSON_NAME] [EMAIL_ADDRESS][DOMAIN_NAME] 1 None" at bounding box center [665, 520] width 1237 height 465
click at [1257, 125] on span "button" at bounding box center [1262, 124] width 19 height 11
click at [1103, 102] on div "Individuals Custom Seating Check-In Add Guests" at bounding box center [665, 125] width 1237 height 50
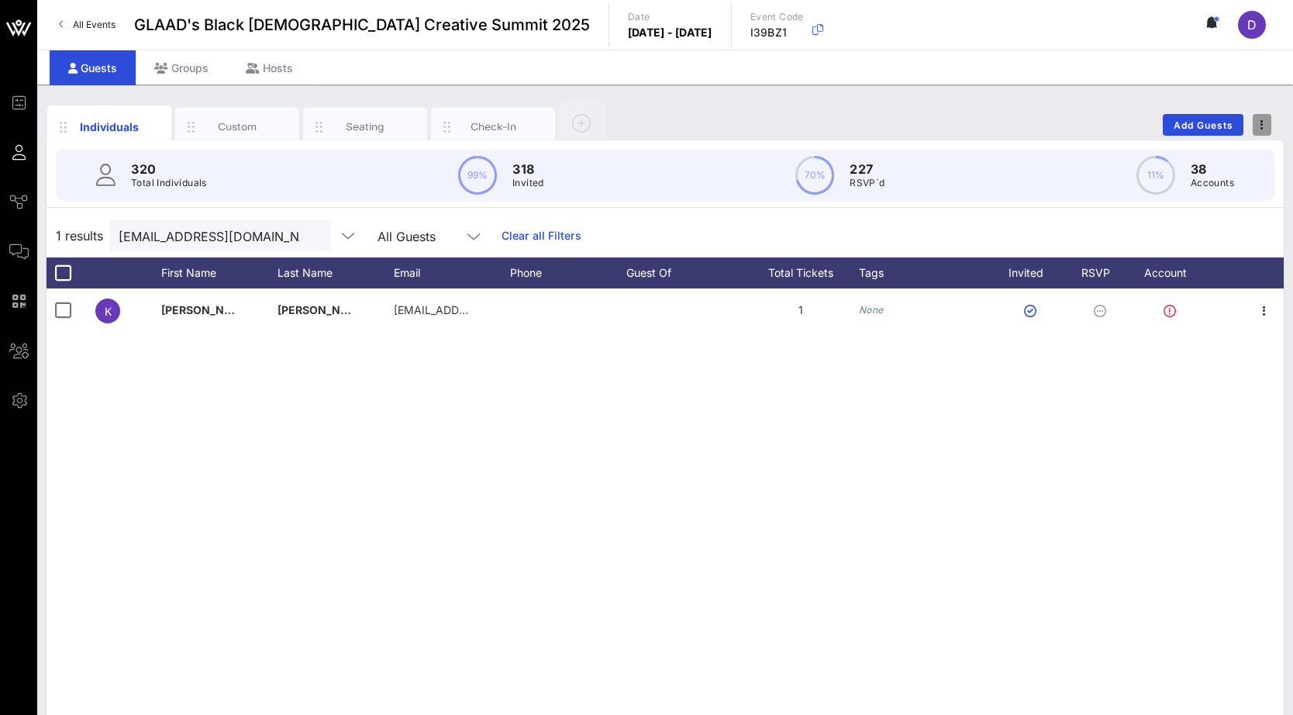
click at [1259, 128] on span "button" at bounding box center [1262, 124] width 19 height 11
click at [1248, 147] on div "Export To CSV" at bounding box center [1233, 151] width 74 height 12
click at [229, 235] on input "[EMAIL_ADDRESS][DOMAIN_NAME]" at bounding box center [209, 236] width 181 height 20
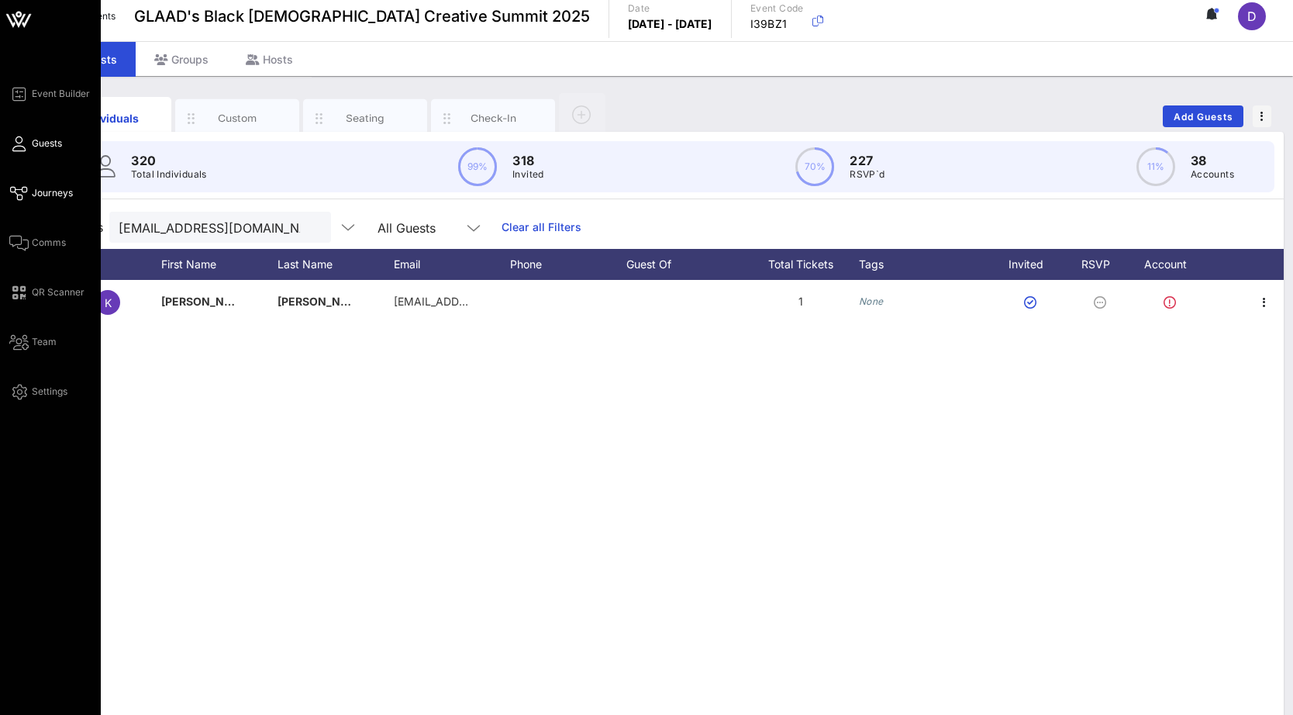
click at [51, 200] on link "Journeys" at bounding box center [41, 193] width 64 height 19
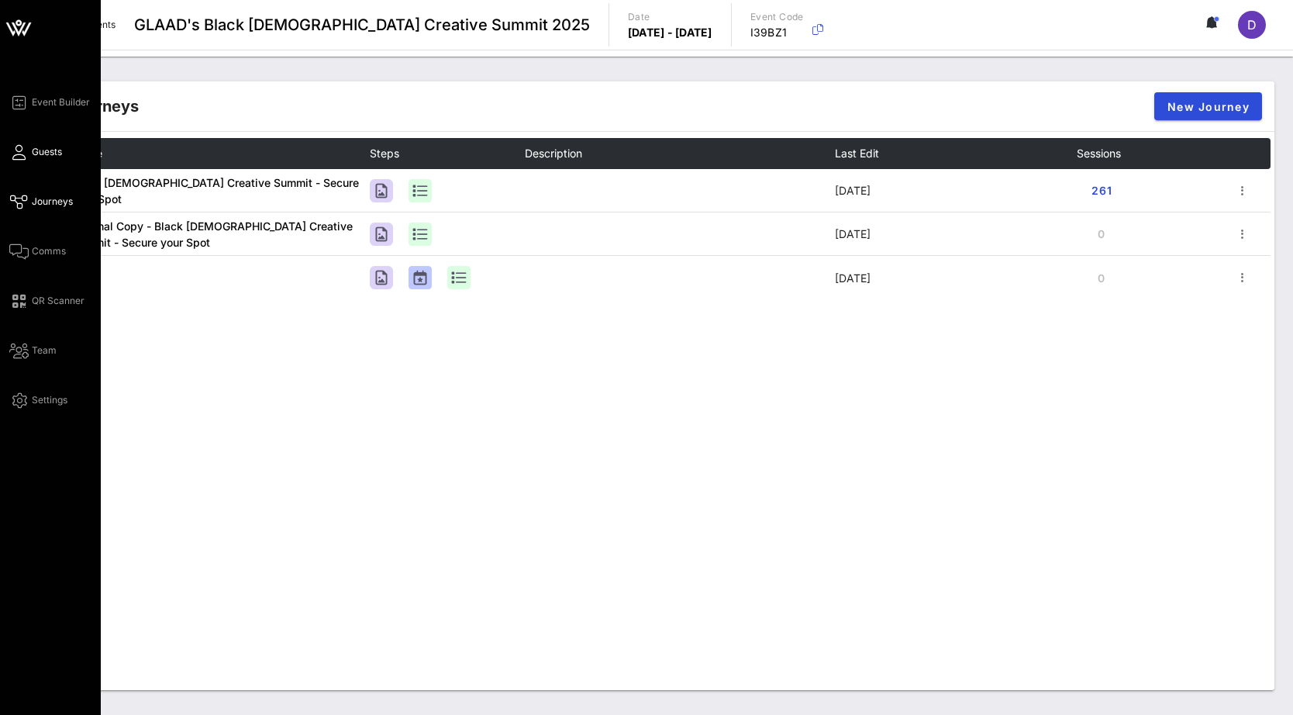
click at [55, 146] on span "Guests" at bounding box center [47, 152] width 30 height 14
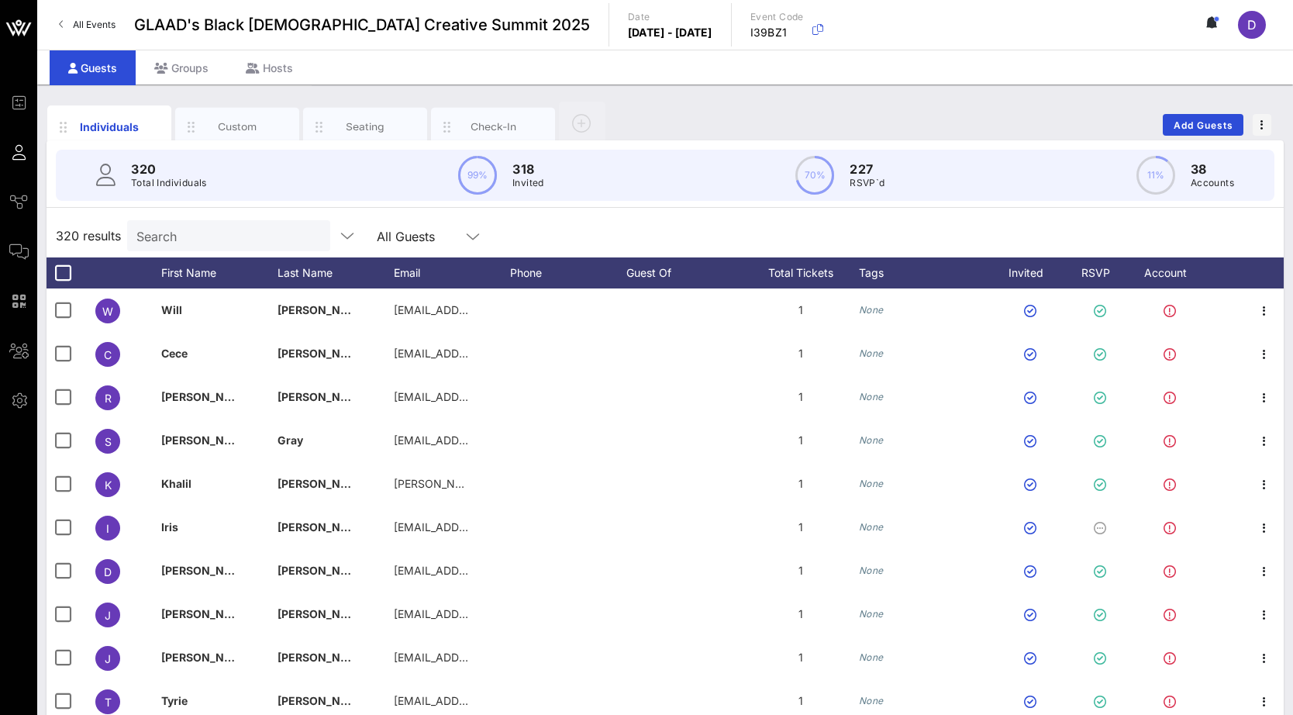
click at [185, 246] on div "Search" at bounding box center [226, 235] width 181 height 31
paste input "[EMAIL_ADDRESS][DOMAIN_NAME]"
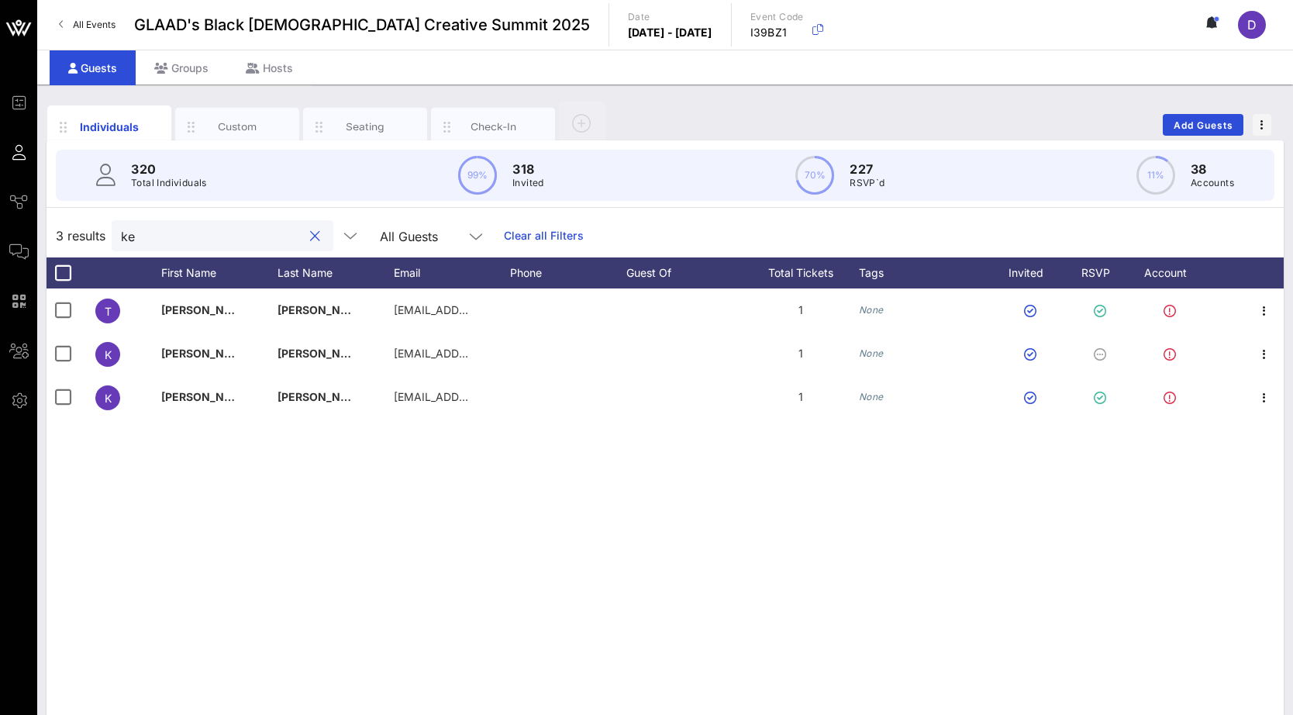
type input "k"
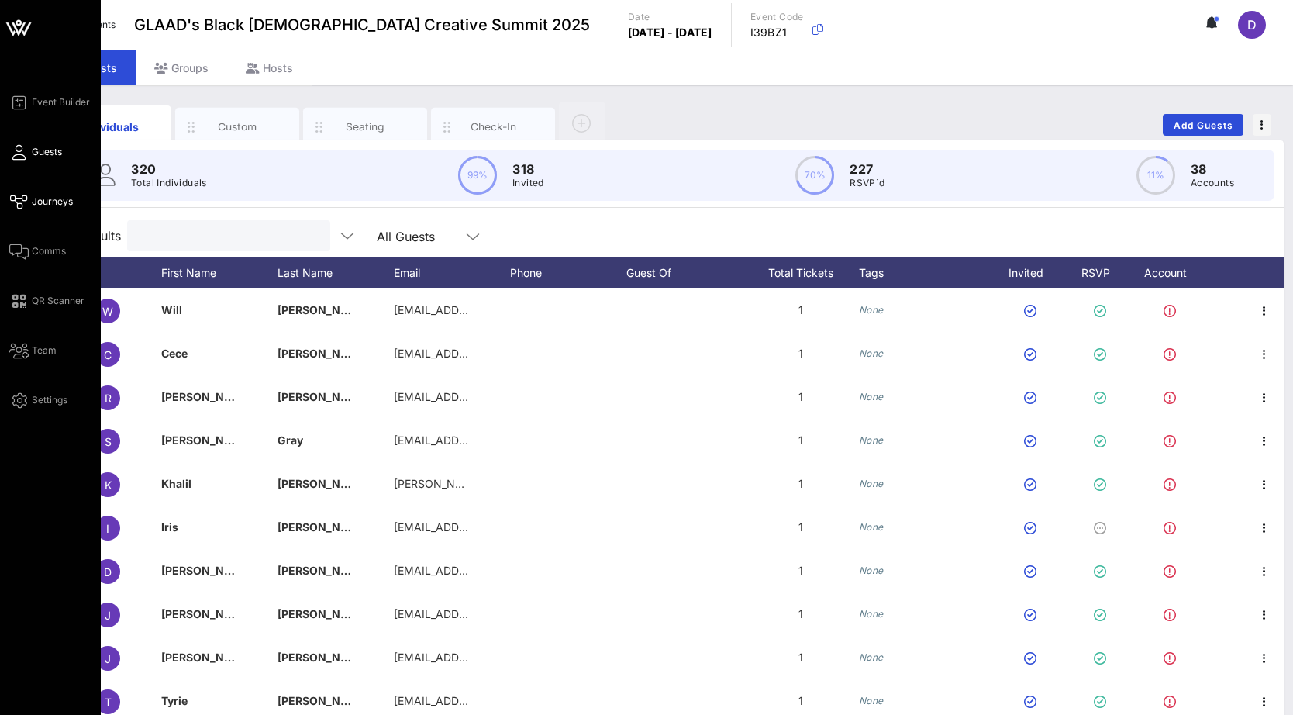
click at [22, 201] on icon at bounding box center [18, 202] width 19 height 2
